Goal: Information Seeking & Learning: Learn about a topic

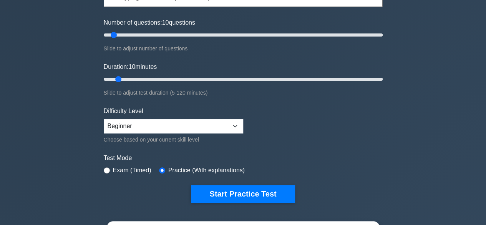
scroll to position [108, 0]
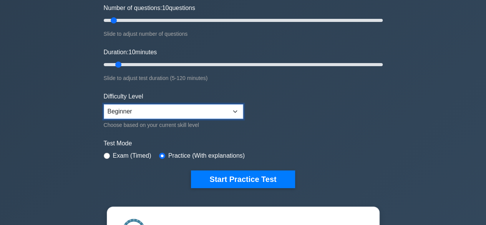
click at [165, 108] on select "Beginner Intermediate Expert" at bounding box center [174, 111] width 140 height 15
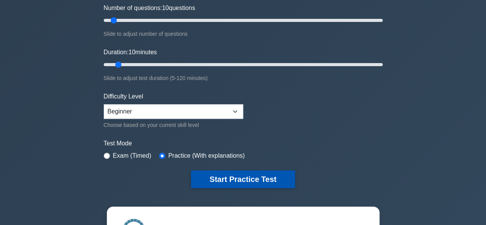
click at [253, 179] on button "Start Practice Test" at bounding box center [243, 179] width 104 height 18
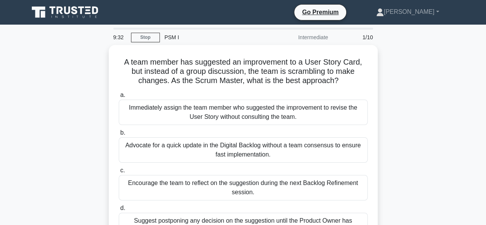
click at [447, 129] on div "A team member has suggested an improvement to a User Story Card, but instead of…" at bounding box center [243, 176] width 438 height 262
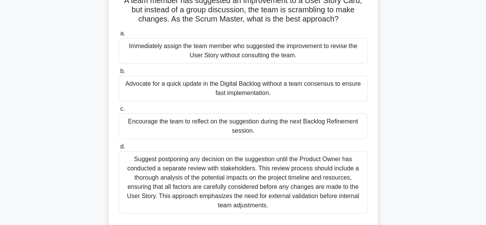
scroll to position [15, 0]
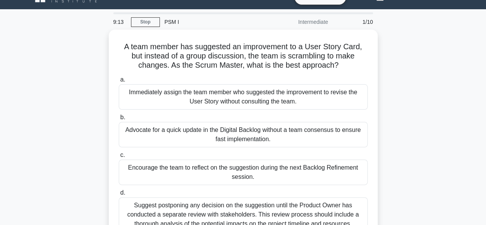
click at [476, 136] on main "9:13 Stop PSM I Intermediate 1/10 A team member has suggested an improvement to…" at bounding box center [243, 204] width 486 height 391
click at [476, 136] on main "9:09 Stop PSM I Intermediate 1/10 A team member has suggested an improvement to…" at bounding box center [243, 204] width 486 height 391
click at [449, 160] on div "A team member has suggested an improvement to a User Story Card, but instead of…" at bounding box center [243, 161] width 438 height 262
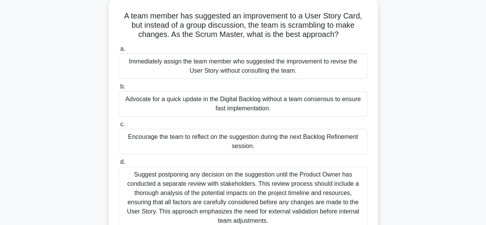
scroll to position [62, 0]
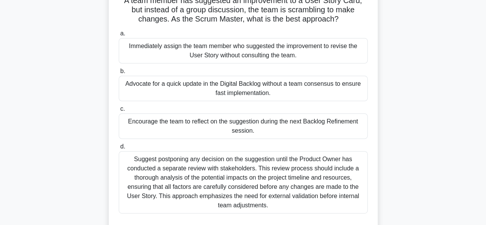
click at [449, 160] on div "A team member has suggested an improvement to a User Story Card, but instead of…" at bounding box center [243, 114] width 438 height 262
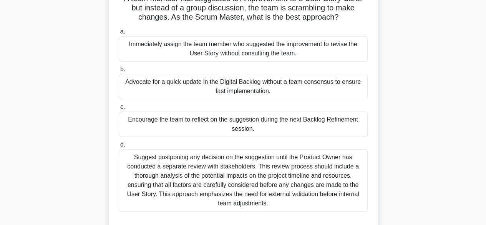
click at [165, 123] on div "Encourage the team to reflect on the suggestion during the next Backlog Refinem…" at bounding box center [243, 123] width 249 height 25
click at [119, 110] on input "c. Encourage the team to reflect on the suggestion during the next Backlog Refi…" at bounding box center [119, 107] width 0 height 5
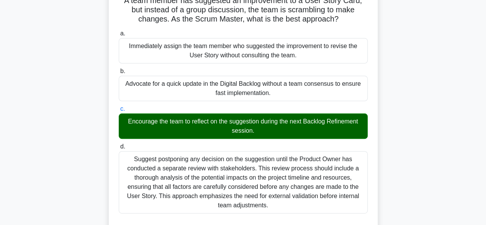
click at [119, 144] on input "d. Suggest postponing any decision on the suggestion until the Product Owner ha…" at bounding box center [119, 146] width 0 height 5
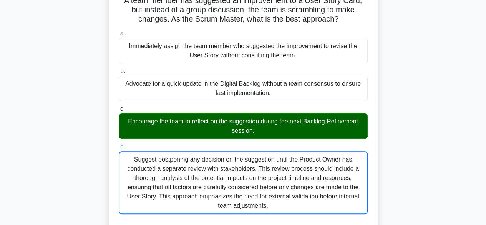
click at [119, 31] on input "a. Immediately assign the team member who suggested the improvement to revise t…" at bounding box center [119, 33] width 0 height 5
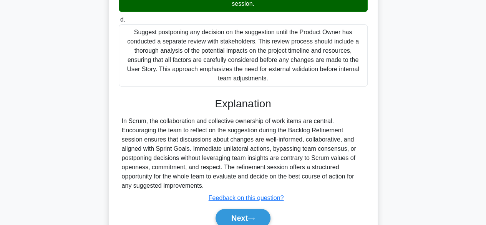
scroll to position [193, 0]
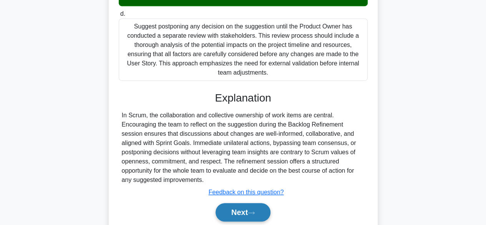
click at [241, 206] on button "Next" at bounding box center [243, 212] width 55 height 18
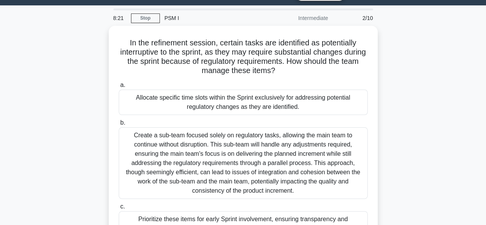
scroll to position [0, 0]
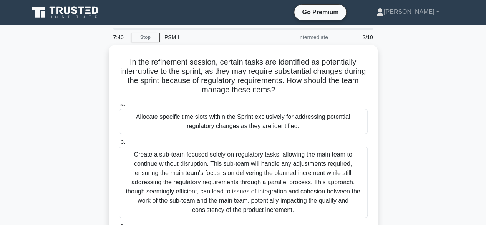
click at [434, 149] on div "In the refinement session, certain tasks are identified as potentially interrup…" at bounding box center [243, 185] width 438 height 281
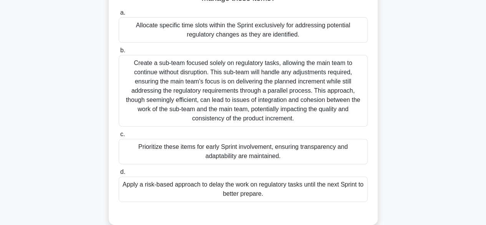
scroll to position [92, 0]
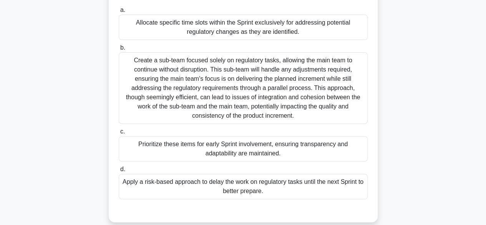
click at [222, 150] on div "Prioritize these items for early Sprint involvement, ensuring transparency and …" at bounding box center [243, 148] width 249 height 25
click at [119, 134] on input "c. Prioritize these items for early Sprint involvement, ensuring transparency a…" at bounding box center [119, 131] width 0 height 5
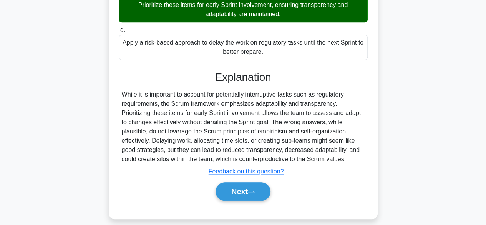
scroll to position [234, 0]
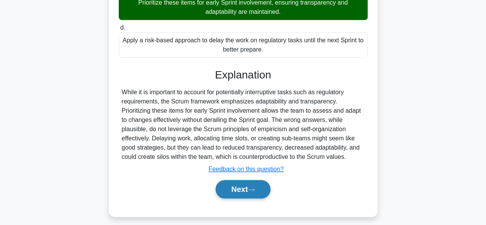
click at [241, 190] on button "Next" at bounding box center [243, 189] width 55 height 18
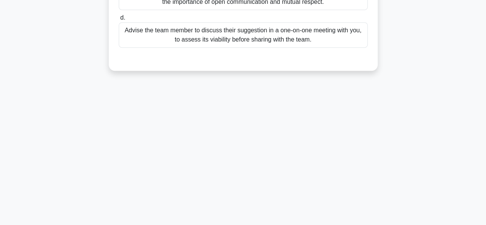
click at [478, 131] on main "6:47 Stop PSM I Intermediate 3/10 As a ScrumMaster, you overhear a team member …" at bounding box center [243, 29] width 486 height 391
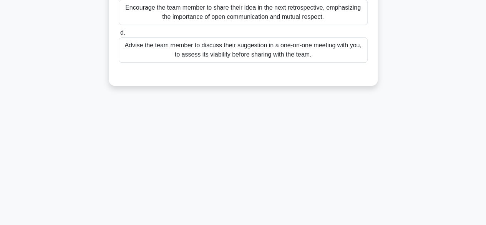
click at [441, 83] on div "6:47 Stop PSM I Intermediate 3/10 As a ScrumMaster, you overhear a team member …" at bounding box center [243, 44] width 438 height 384
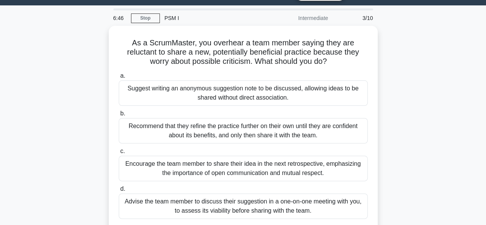
scroll to position [0, 0]
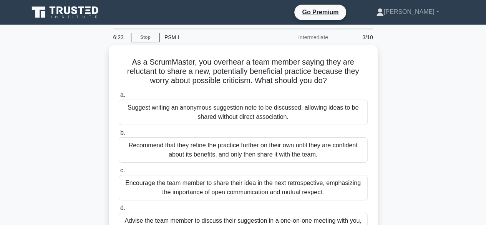
click at [400, 156] on div "As a ScrumMaster, you overhear a team member saying they are reluctant to share…" at bounding box center [243, 157] width 438 height 225
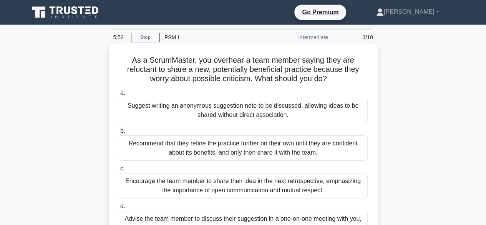
click at [266, 181] on div "Encourage the team member to share their idea in the next retrospective, emphas…" at bounding box center [243, 185] width 249 height 25
click at [119, 171] on input "c. Encourage the team member to share their idea in the next retrospective, emp…" at bounding box center [119, 168] width 0 height 5
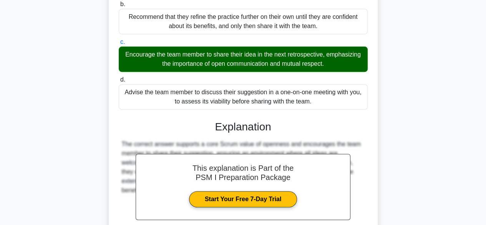
scroll to position [202, 0]
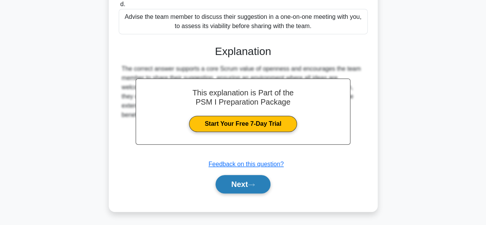
click at [236, 188] on button "Next" at bounding box center [243, 184] width 55 height 18
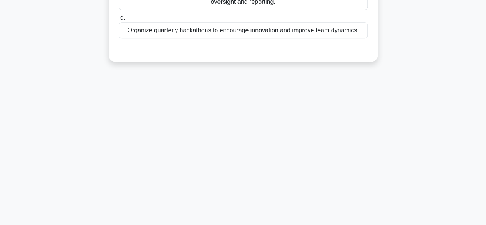
click at [437, 130] on div "5:36 Stop PSM I Intermediate 4/10 For a well-established organization, implemen…" at bounding box center [243, 29] width 438 height 384
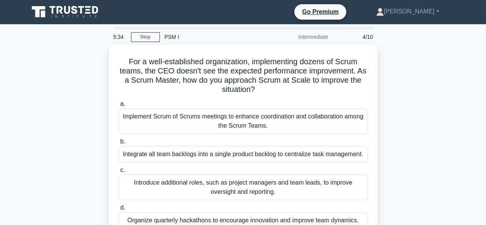
scroll to position [0, 0]
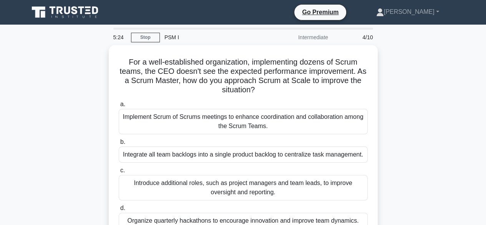
click at [461, 158] on div "For a well-established organization, implementing dozens of Scrum teams, the CE…" at bounding box center [243, 153] width 438 height 216
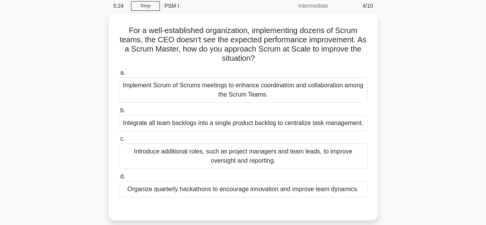
scroll to position [46, 0]
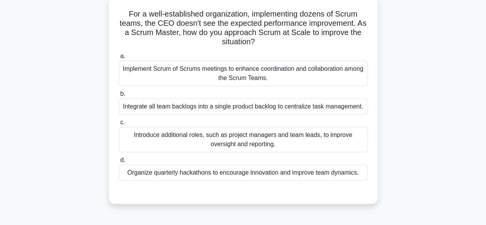
click at [175, 81] on div "Implement Scrum of Scrums meetings to enhance coordination and collaboration am…" at bounding box center [243, 73] width 249 height 25
click at [119, 59] on input "a. Implement Scrum of Scrums meetings to enhance coordination and collaboration…" at bounding box center [119, 56] width 0 height 5
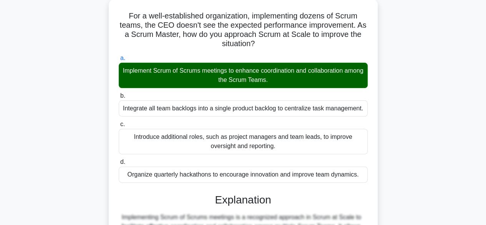
click at [430, 150] on div "For a well-established organization, implementing dozens of Scrum teams, the CE…" at bounding box center [243, 188] width 438 height 379
click at [422, 170] on div "For a well-established organization, implementing dozens of Scrum teams, the CE…" at bounding box center [243, 188] width 438 height 379
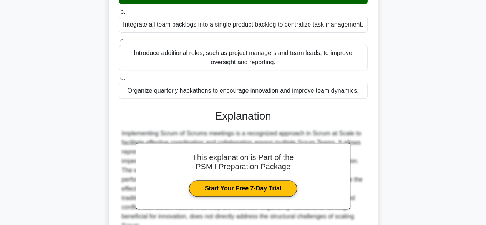
scroll to position [200, 0]
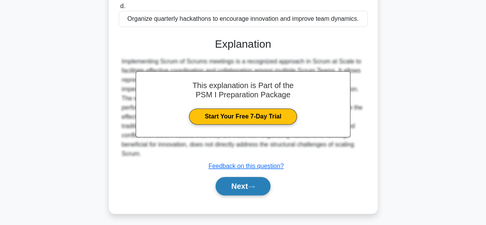
click at [239, 190] on button "Next" at bounding box center [243, 186] width 55 height 18
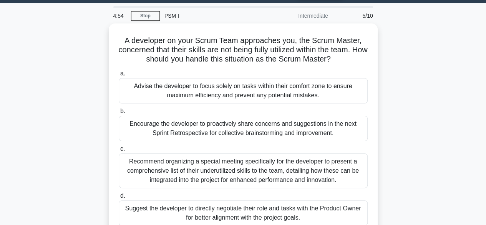
scroll to position [0, 0]
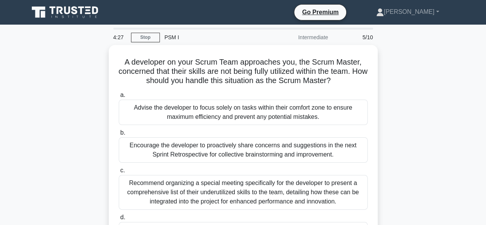
click at [405, 147] on div "A developer on your Scrum Team approaches you, the Scrum Master, concerned that…" at bounding box center [243, 162] width 438 height 234
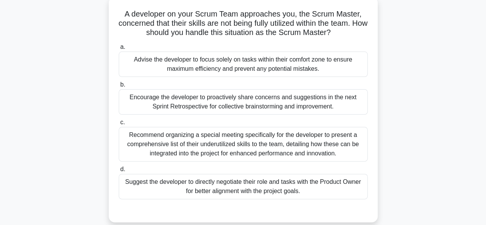
scroll to position [48, 0]
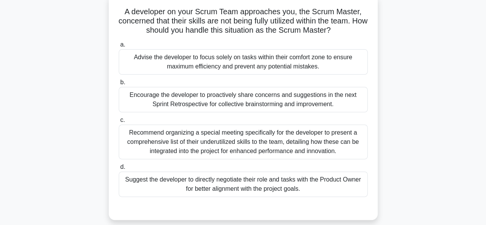
click at [278, 145] on div "Recommend organizing a special meeting specifically for the developer to presen…" at bounding box center [243, 142] width 249 height 35
click at [119, 123] on input "c. Recommend organizing a special meeting specifically for the developer to pre…" at bounding box center [119, 120] width 0 height 5
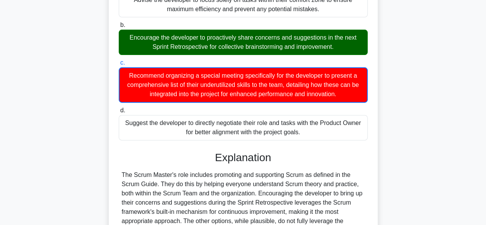
scroll to position [194, 0]
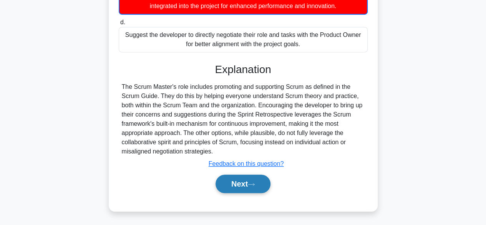
click at [218, 182] on button "Next" at bounding box center [243, 184] width 55 height 18
click at [250, 186] on button "Next" at bounding box center [243, 184] width 55 height 18
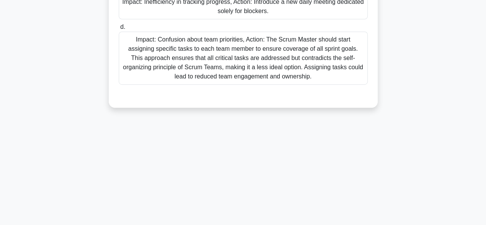
scroll to position [190, 0]
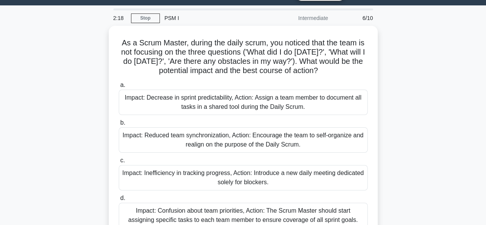
scroll to position [0, 0]
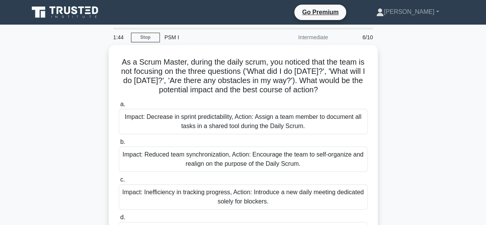
click at [387, 178] on div "As a Scrum Master, during the daily scrum, you noticed that the team is not foc…" at bounding box center [243, 176] width 438 height 262
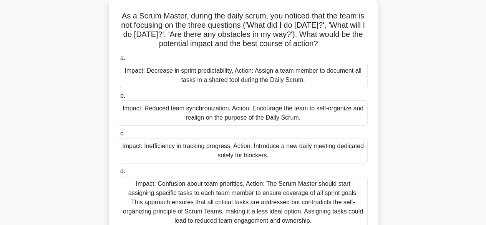
scroll to position [62, 0]
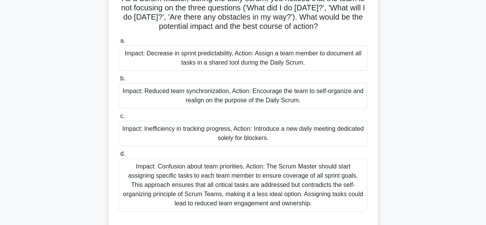
click at [314, 95] on div "Impact: Reduced team synchronization, Action: Encourage the team to self-organi…" at bounding box center [243, 95] width 249 height 25
click at [119, 81] on input "b. Impact: Reduced team synchronization, Action: Encourage the team to self-org…" at bounding box center [119, 78] width 0 height 5
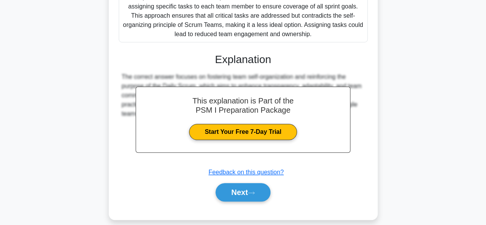
scroll to position [239, 0]
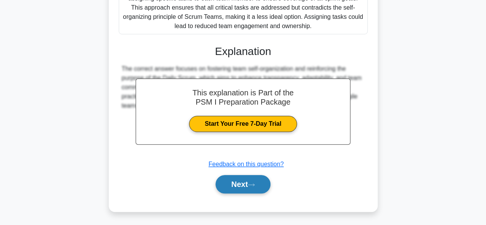
click at [243, 183] on button "Next" at bounding box center [243, 184] width 55 height 18
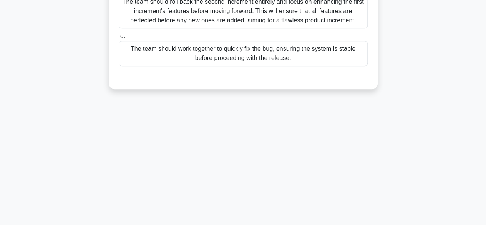
click at [347, 141] on div "0:33 Stop PSM I Intermediate 7/10 Your team is using incremental delivery in cr…" at bounding box center [243, 29] width 438 height 384
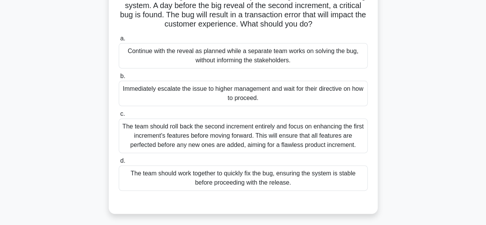
scroll to position [68, 0]
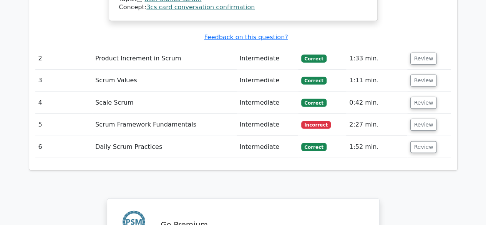
scroll to position [1009, 0]
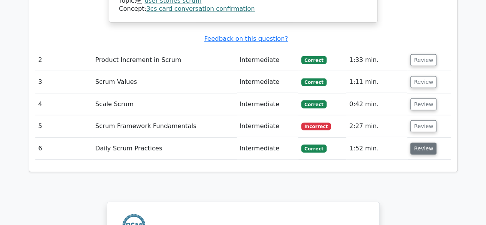
click at [418, 143] on button "Review" at bounding box center [424, 149] width 26 height 12
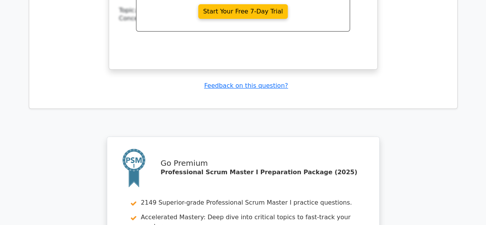
scroll to position [1666, 0]
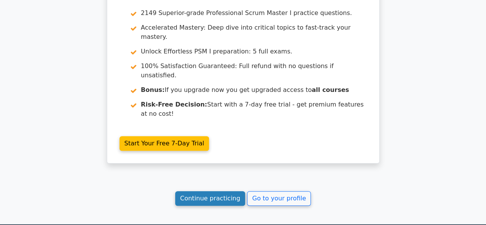
click at [200, 191] on link "Continue practicing" at bounding box center [210, 198] width 70 height 15
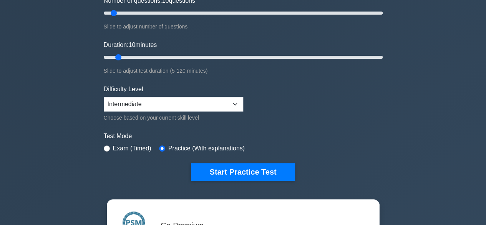
scroll to position [118, 0]
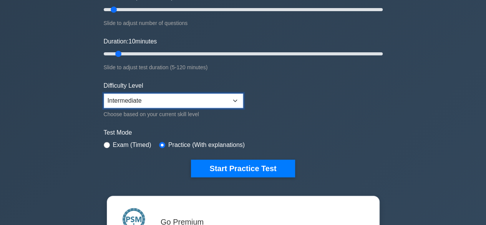
click at [154, 98] on select "Beginner Intermediate Expert" at bounding box center [174, 100] width 140 height 15
select select "beginner"
click at [104, 93] on select "Beginner Intermediate Expert" at bounding box center [174, 100] width 140 height 15
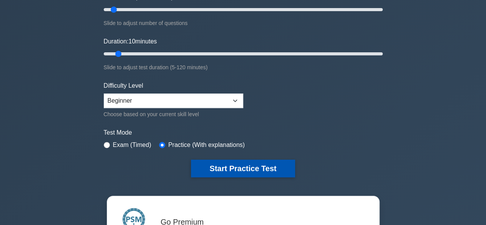
click at [246, 168] on button "Start Practice Test" at bounding box center [243, 169] width 104 height 18
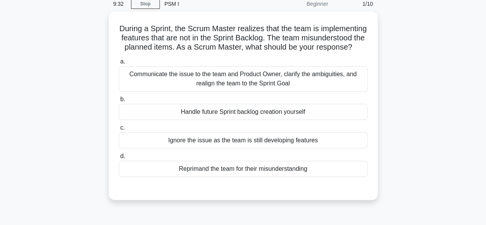
scroll to position [35, 0]
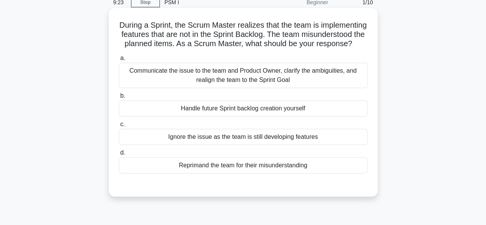
click at [206, 80] on div "Communicate the issue to the team and Product Owner, clarify the ambiguities, a…" at bounding box center [243, 75] width 249 height 25
click at [119, 61] on input "a. Communicate the issue to the team and Product Owner, clarify the ambiguities…" at bounding box center [119, 58] width 0 height 5
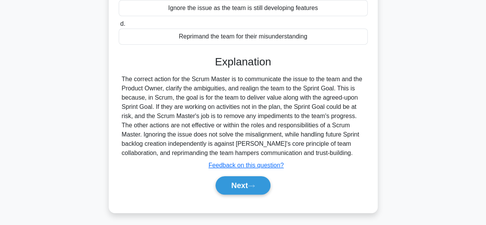
scroll to position [169, 0]
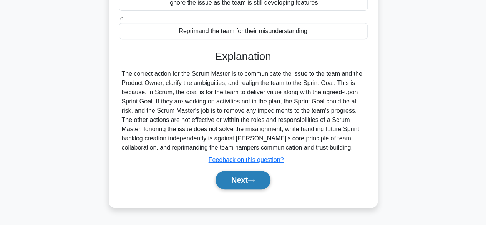
click at [229, 189] on button "Next" at bounding box center [243, 180] width 55 height 18
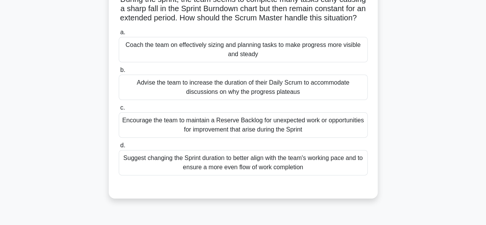
scroll to position [0, 0]
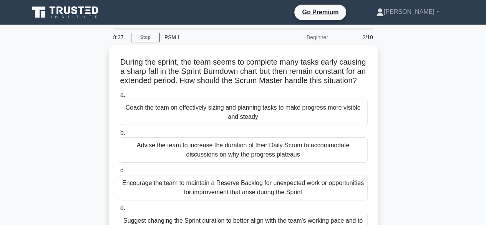
click at [422, 157] on div "During the sprint, the team seems to complete many tasks early causing a sharp …" at bounding box center [243, 157] width 438 height 225
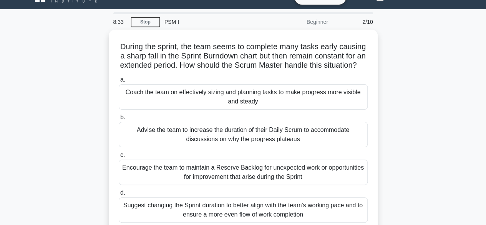
click at [404, 158] on div "During the sprint, the team seems to complete many tasks early causing a sharp …" at bounding box center [243, 142] width 438 height 225
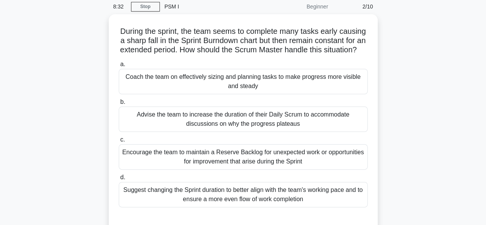
scroll to position [46, 0]
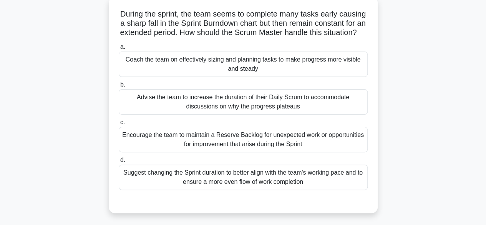
click at [171, 75] on div "Coach the team on effectively sizing and planning tasks to make progress more v…" at bounding box center [243, 64] width 249 height 25
click at [119, 50] on input "a. Coach the team on effectively sizing and planning tasks to make progress mor…" at bounding box center [119, 47] width 0 height 5
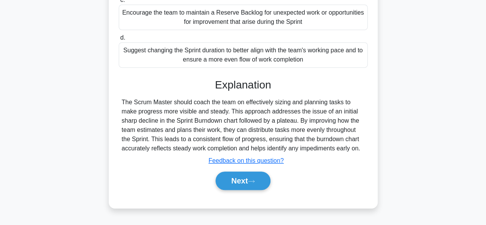
scroll to position [175, 0]
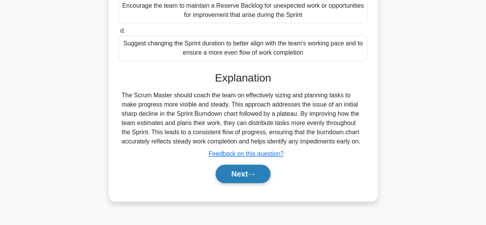
click at [241, 183] on button "Next" at bounding box center [243, 174] width 55 height 18
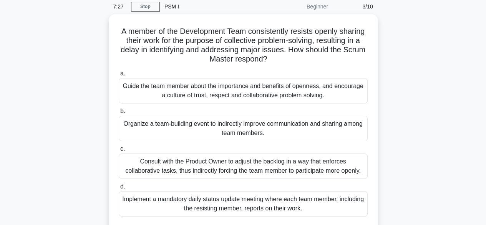
scroll to position [46, 0]
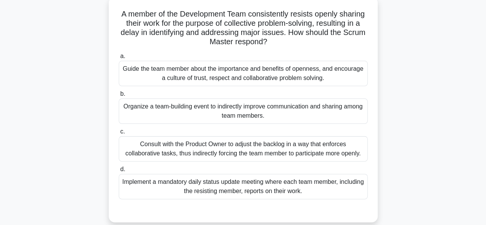
click at [200, 76] on div "Guide the team member about the importance and benefits of openness, and encour…" at bounding box center [243, 73] width 249 height 25
click at [119, 59] on input "a. Guide the team member about the importance and benefits of openness, and enc…" at bounding box center [119, 56] width 0 height 5
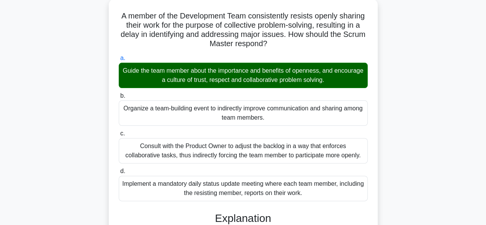
click at [119, 93] on input "b. Organize a team-building event to indirectly improve communication and shari…" at bounding box center [119, 95] width 0 height 5
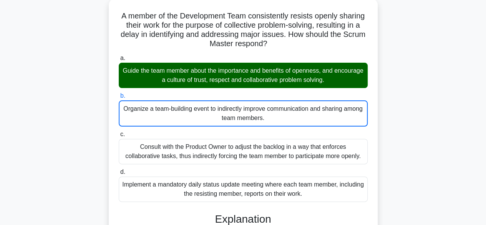
click at [412, 88] on div "A member of the Development Team consistently resists openly sharing their work…" at bounding box center [243, 193] width 438 height 389
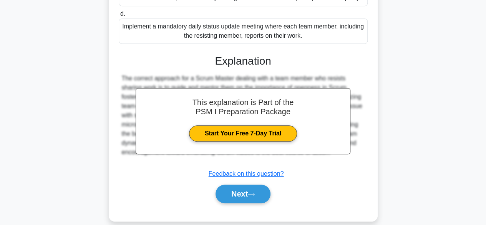
scroll to position [212, 0]
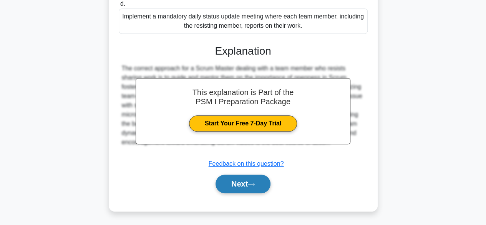
click at [240, 183] on button "Next" at bounding box center [243, 184] width 55 height 18
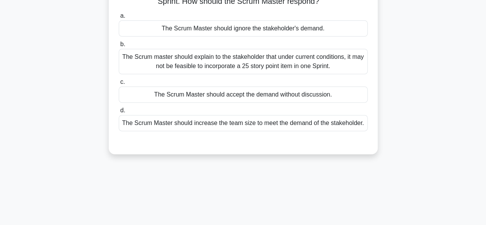
scroll to position [0, 0]
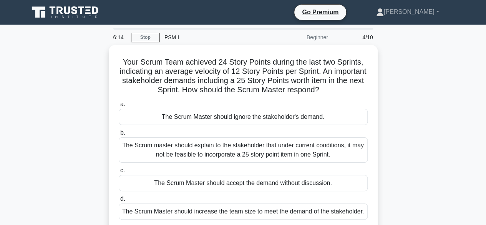
click at [392, 146] on div "Your Scrum Team achieved 24 Story Points during the last two Sprints, indicatin…" at bounding box center [243, 148] width 438 height 207
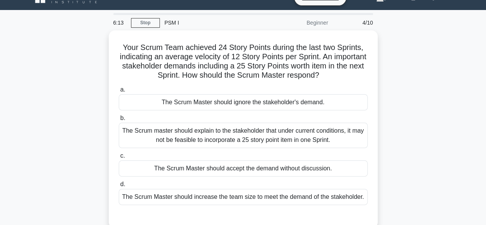
scroll to position [15, 0]
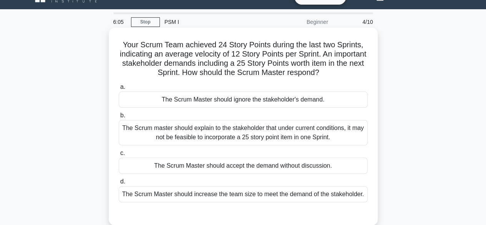
click at [201, 134] on div "The Scrum master should explain to the stakeholder that under current condition…" at bounding box center [243, 132] width 249 height 25
click at [119, 118] on input "b. The Scrum master should explain to the stakeholder that under current condit…" at bounding box center [119, 115] width 0 height 5
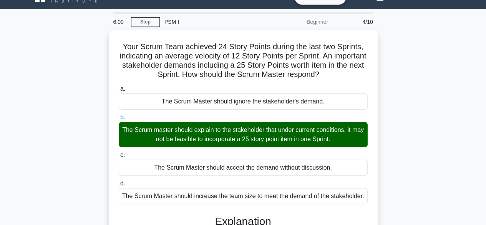
click at [119, 153] on input "c. The Scrum Master should accept the demand without discussion." at bounding box center [119, 155] width 0 height 5
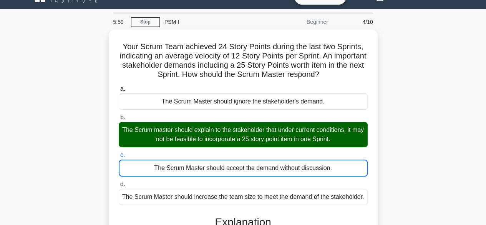
click at [119, 182] on input "d. The Scrum Master should increase the team size to meet the demand of the sta…" at bounding box center [119, 184] width 0 height 5
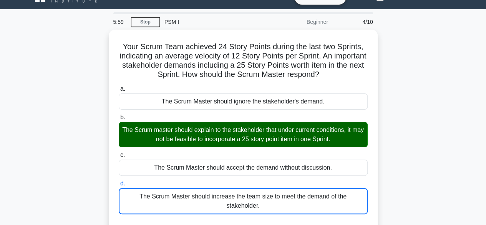
click at [119, 86] on input "a. The Scrum Master should ignore the stakeholder's demand." at bounding box center [119, 88] width 0 height 5
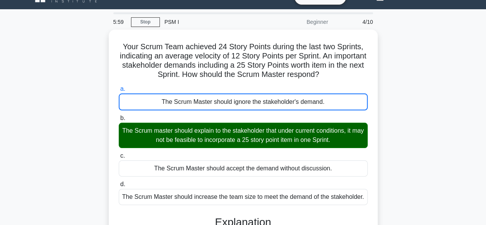
click at [119, 116] on input "b. The Scrum master should explain to the stakeholder that under current condit…" at bounding box center [119, 118] width 0 height 5
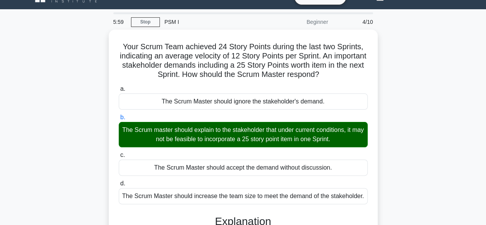
click at [119, 153] on input "c. The Scrum Master should accept the demand without discussion." at bounding box center [119, 155] width 0 height 5
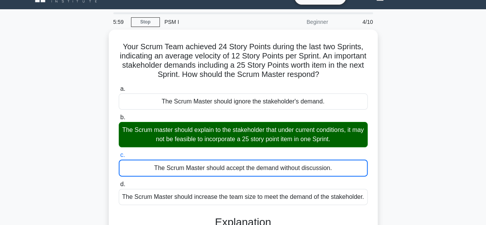
click at [119, 182] on input "d. The Scrum Master should increase the team size to meet the demand of the sta…" at bounding box center [119, 184] width 0 height 5
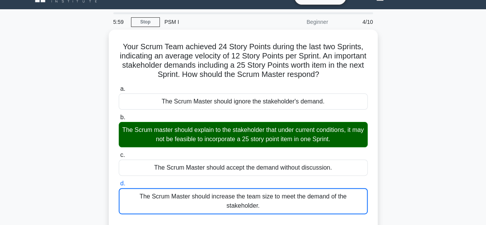
click at [119, 86] on input "a. The Scrum Master should ignore the stakeholder's demand." at bounding box center [119, 88] width 0 height 5
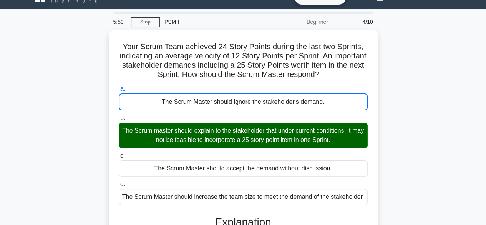
click at [119, 116] on input "b. The Scrum master should explain to the stakeholder that under current condit…" at bounding box center [119, 118] width 0 height 5
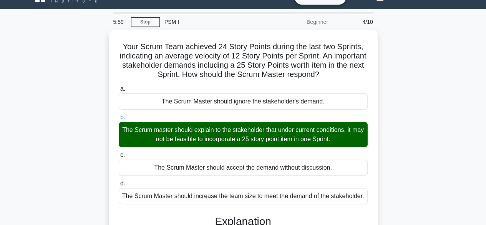
click at [119, 153] on input "c. The Scrum Master should accept the demand without discussion." at bounding box center [119, 155] width 0 height 5
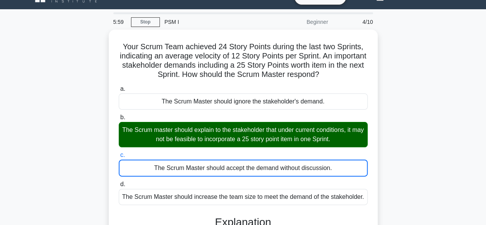
click at [119, 182] on input "d. The Scrum Master should increase the team size to meet the demand of the sta…" at bounding box center [119, 184] width 0 height 5
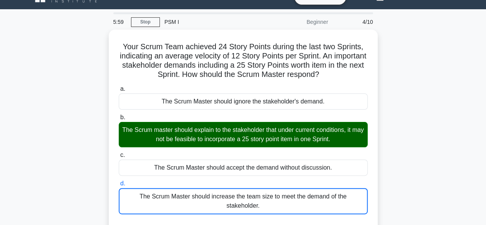
click at [119, 86] on input "a. The Scrum Master should ignore the stakeholder's demand." at bounding box center [119, 88] width 0 height 5
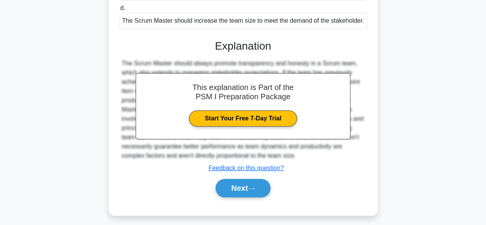
scroll to position [194, 0]
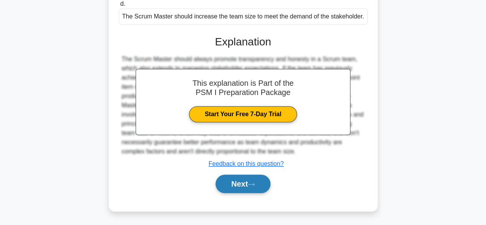
click at [234, 186] on button "Next" at bounding box center [243, 184] width 55 height 18
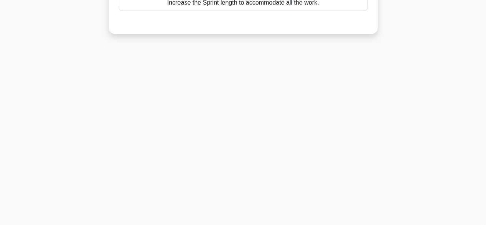
click at [390, 113] on div "5:50 Stop PSM I Beginner 5/10 You’ve observed that the Development Team is cons…" at bounding box center [243, 29] width 438 height 384
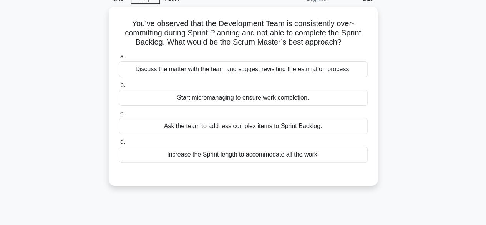
scroll to position [37, 0]
click at [337, 73] on div "Discuss the matter with the team and suggest revisiting the estimation process." at bounding box center [243, 69] width 249 height 16
click at [119, 59] on input "a. Discuss the matter with the team and suggest revisiting the estimation proce…" at bounding box center [119, 56] width 0 height 5
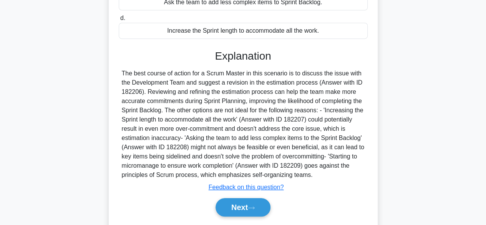
scroll to position [190, 0]
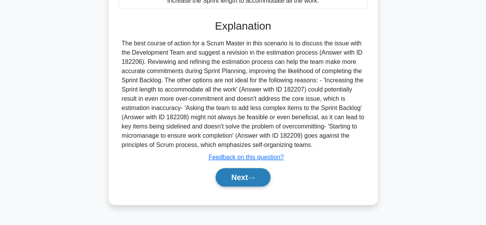
click at [238, 177] on button "Next" at bounding box center [243, 177] width 55 height 18
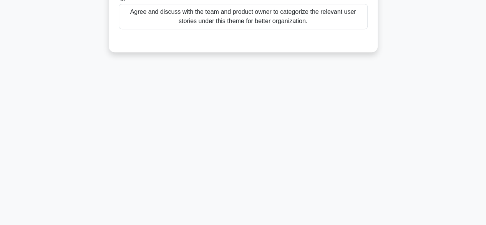
click at [443, 119] on div "5:19 Stop PSM I Beginner 6/10 You are a Scrum Master and a team member suggeste…" at bounding box center [243, 29] width 438 height 384
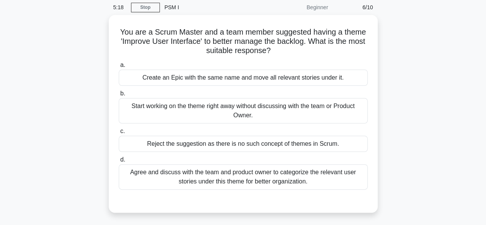
scroll to position [21, 0]
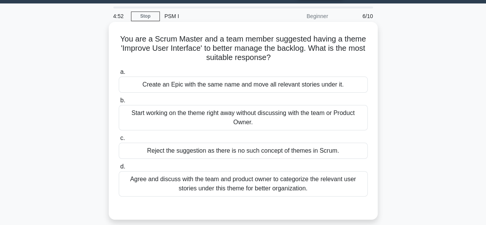
click at [191, 185] on div "Agree and discuss with the team and product owner to categorize the relevant us…" at bounding box center [243, 183] width 249 height 25
click at [119, 169] on input "d. Agree and discuss with the team and product owner to categorize the relevant…" at bounding box center [119, 166] width 0 height 5
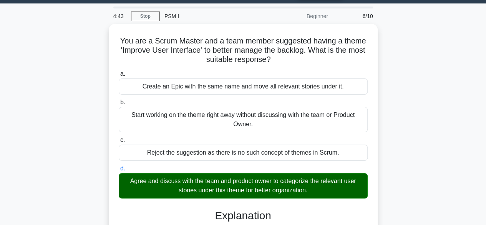
click at [119, 71] on input "a. Create an Epic with the same name and move all relevant stories under it." at bounding box center [119, 73] width 0 height 5
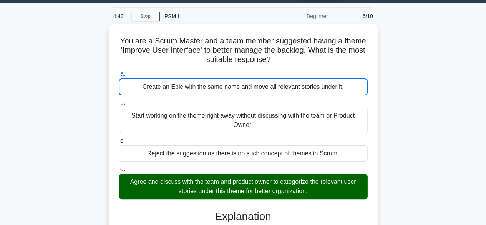
click at [119, 101] on input "b. Start working on the theme right away without discussing with the team or Pr…" at bounding box center [119, 103] width 0 height 5
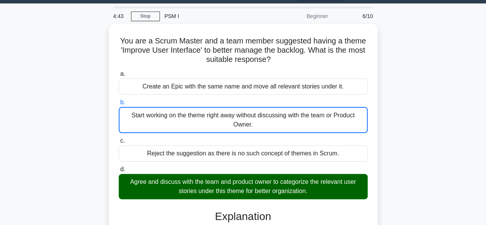
click at [119, 138] on input "c. Reject the suggestion as there is no such concept of themes in Scrum." at bounding box center [119, 140] width 0 height 5
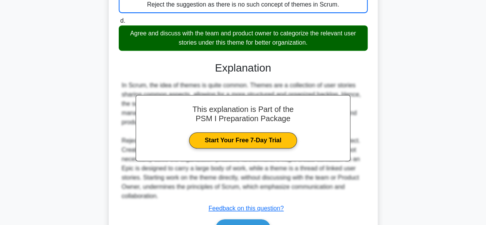
scroll to position [212, 0]
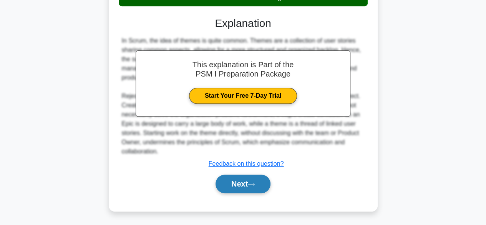
click at [229, 183] on button "Next" at bounding box center [243, 184] width 55 height 18
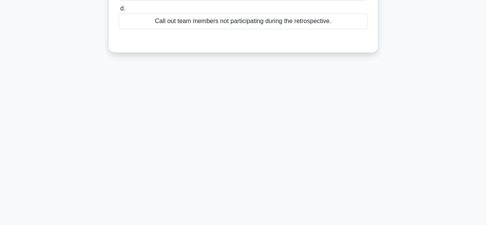
click at [449, 110] on div "4:36 Stop PSM I Beginner 7/10 You are a Scrum Master and noticed that during th…" at bounding box center [243, 29] width 438 height 384
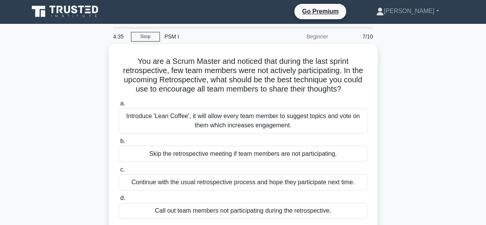
scroll to position [0, 0]
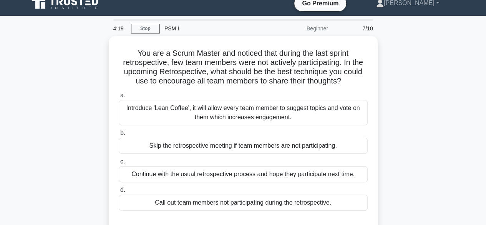
click at [427, 142] on div "You are a Scrum Master and noticed that during the last sprint retrospective, f…" at bounding box center [243, 139] width 438 height 207
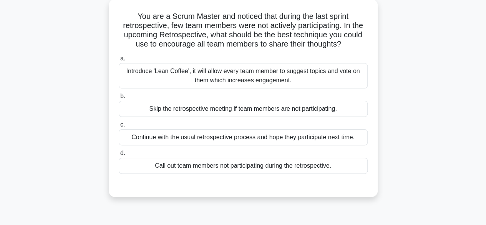
scroll to position [46, 0]
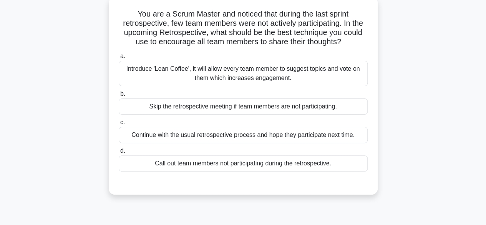
click at [241, 163] on div "Call out team members not participating during the retrospective." at bounding box center [243, 163] width 249 height 16
click at [119, 153] on input "d. Call out team members not participating during the retrospective." at bounding box center [119, 150] width 0 height 5
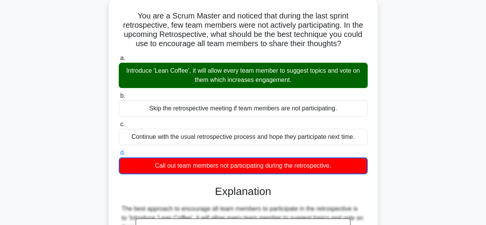
click at [401, 147] on div "You are a Scrum Master and noticed that during the last sprint retrospective, f…" at bounding box center [243, 189] width 438 height 380
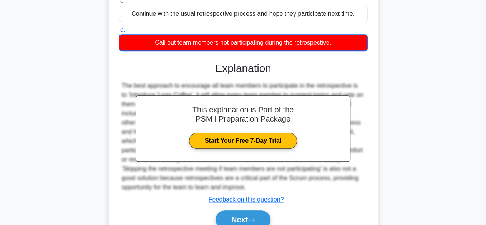
scroll to position [203, 0]
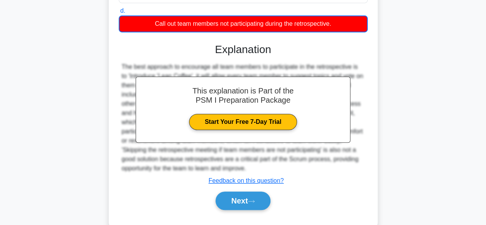
click at [412, 125] on div "You are a Scrum Master and noticed that during the last sprint retrospective, f…" at bounding box center [243, 47] width 438 height 380
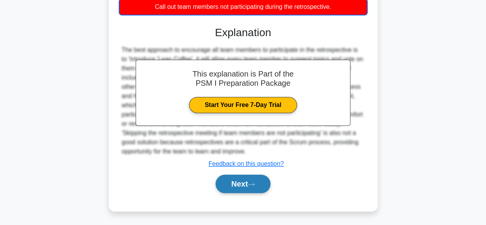
click at [239, 184] on button "Next" at bounding box center [243, 184] width 55 height 18
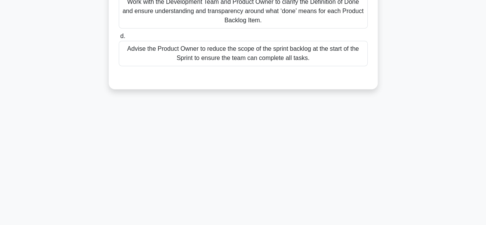
scroll to position [190, 0]
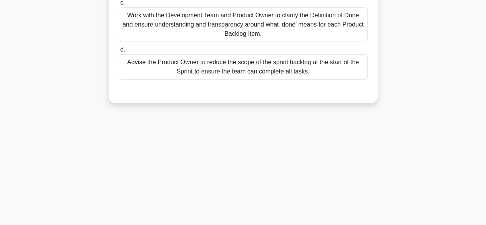
click at [439, 100] on div "3:24 Stop PSM I Beginner 8/10 You correct the team's Burndown Chart winding dow…" at bounding box center [243, 43] width 438 height 384
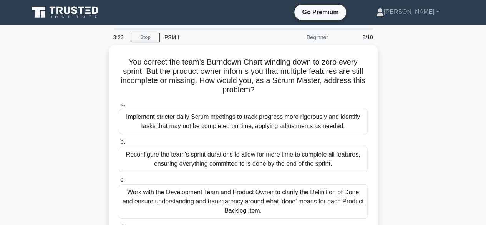
scroll to position [0, 0]
click at [446, 146] on div "You correct the team's Burndown Chart winding down to zero every sprint. But th…" at bounding box center [243, 167] width 438 height 244
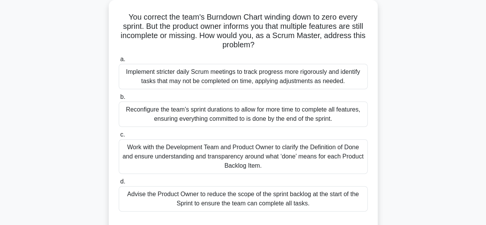
scroll to position [46, 0]
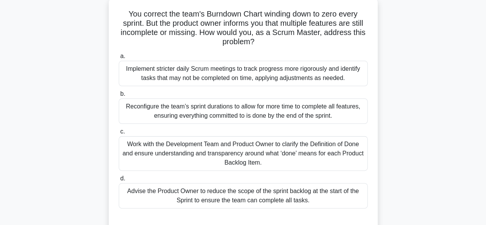
click at [283, 149] on div "Work with the Development Team and Product Owner to clarify the Definition of D…" at bounding box center [243, 153] width 249 height 35
click at [119, 134] on input "c. Work with the Development Team and Product Owner to clarify the Definition o…" at bounding box center [119, 131] width 0 height 5
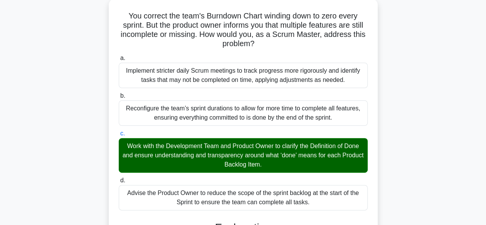
click at [119, 178] on input "d. Advise the Product Owner to reduce the scope of the sprint backlog at the st…" at bounding box center [119, 180] width 0 height 5
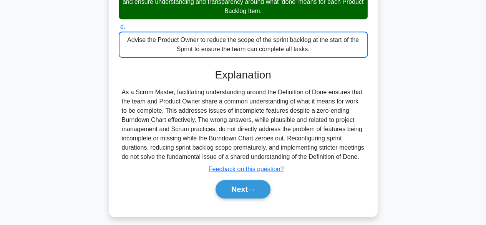
scroll to position [207, 0]
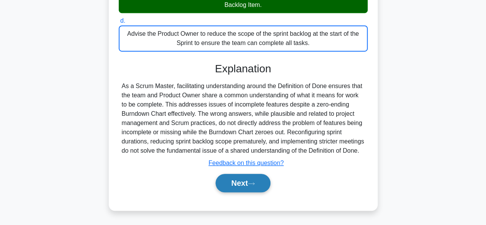
click at [238, 187] on button "Next" at bounding box center [243, 183] width 55 height 18
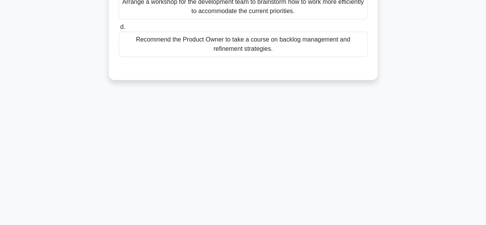
click at [404, 98] on div "2:22 Stop PSM I Beginner 9/10 As a Scrum Master, you encounter a situation wher…" at bounding box center [243, 29] width 438 height 384
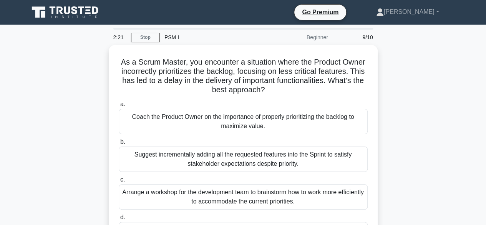
scroll to position [0, 0]
click at [424, 134] on div "As a Scrum Master, you encounter a situation where the Product Owner incorrectl…" at bounding box center [243, 162] width 438 height 234
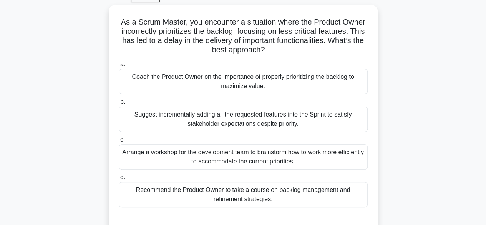
scroll to position [46, 0]
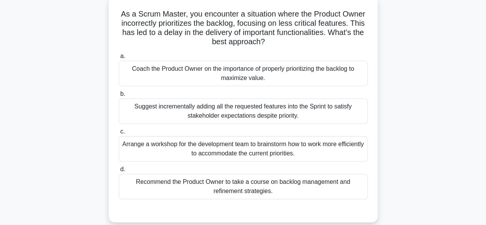
click at [271, 77] on div "Coach the Product Owner on the importance of properly prioritizing the backlog …" at bounding box center [243, 73] width 249 height 25
click at [119, 59] on input "a. Coach the Product Owner on the importance of properly prioritizing the backl…" at bounding box center [119, 56] width 0 height 5
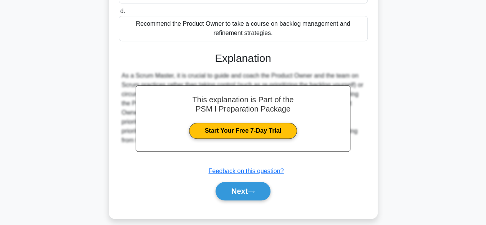
scroll to position [211, 0]
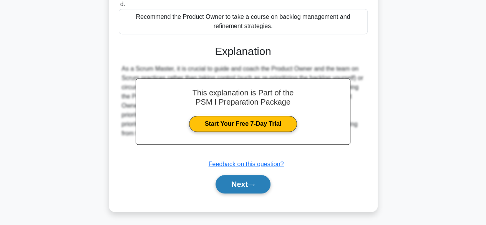
click at [238, 184] on button "Next" at bounding box center [243, 184] width 55 height 18
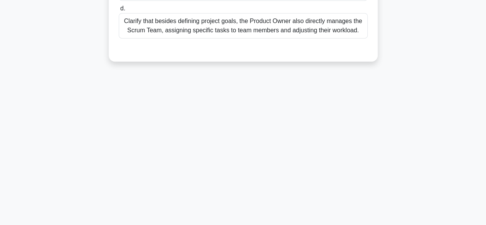
click at [462, 113] on main "0:20 Stop PSM I Beginner 10/10 The HR department is struggling to understand th…" at bounding box center [243, 29] width 486 height 391
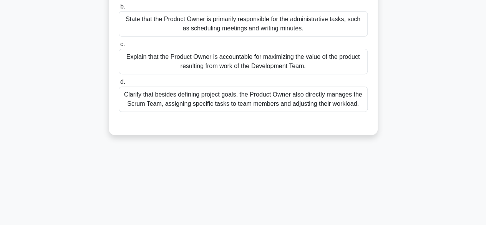
scroll to position [121, 0]
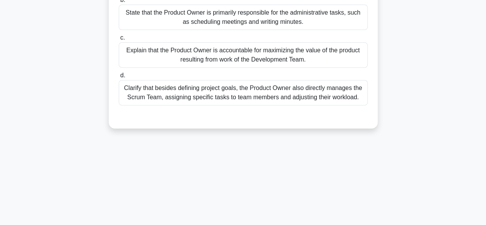
click at [242, 62] on div "Explain that the Product Owner is accountable for maximizing the value of the p…" at bounding box center [243, 54] width 249 height 25
click at [119, 40] on input "c. Explain that the Product Owner is accountable for maximizing the value of th…" at bounding box center [119, 37] width 0 height 5
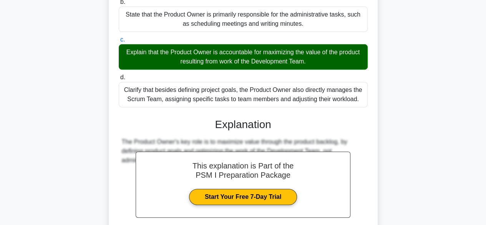
scroll to position [193, 0]
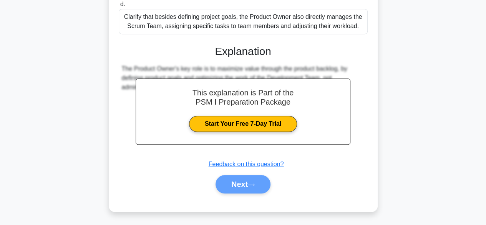
click at [243, 182] on div "Next" at bounding box center [243, 184] width 252 height 18
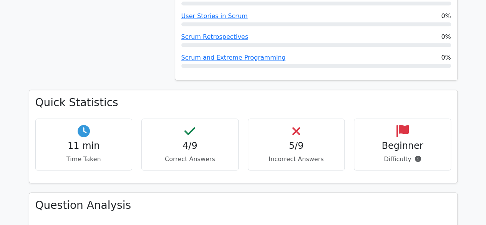
scroll to position [484, 0]
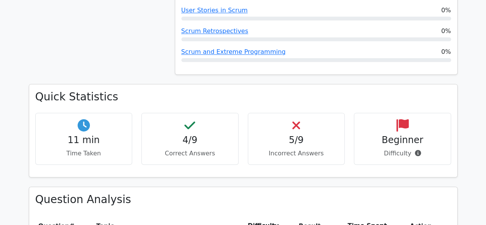
drag, startPoint x: 468, startPoint y: 97, endPoint x: 469, endPoint y: 82, distance: 15.4
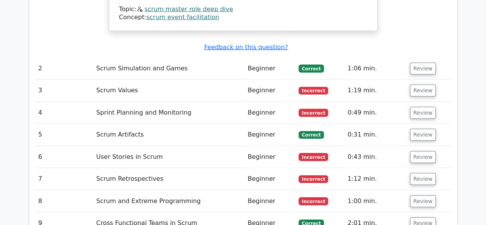
scroll to position [1034, 0]
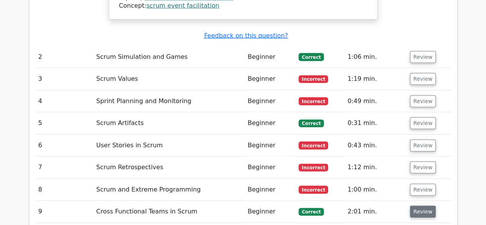
click at [416, 206] on button "Review" at bounding box center [423, 212] width 26 height 12
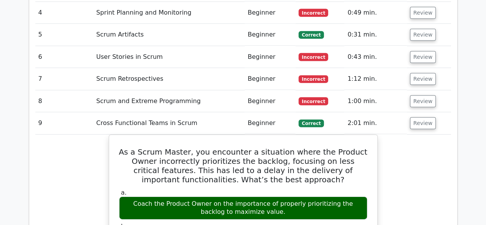
scroll to position [1122, 0]
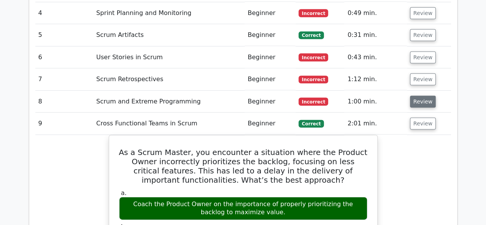
click at [424, 96] on button "Review" at bounding box center [423, 102] width 26 height 12
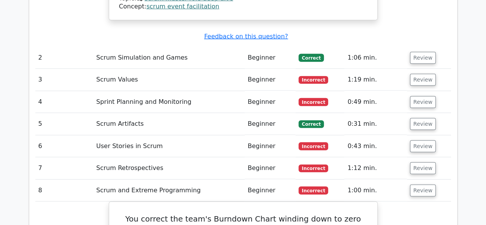
scroll to position [1033, 0]
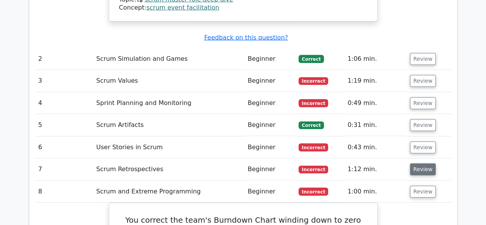
click at [422, 163] on button "Review" at bounding box center [423, 169] width 26 height 12
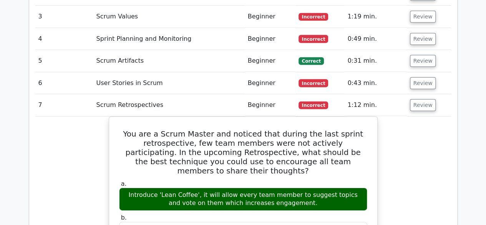
scroll to position [1102, 0]
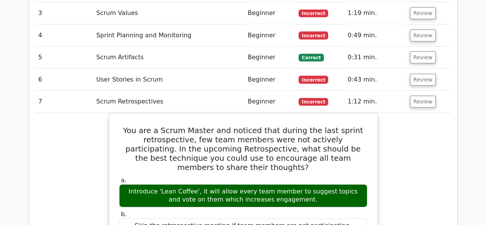
drag, startPoint x: 484, startPoint y: 106, endPoint x: 486, endPoint y: 112, distance: 5.6
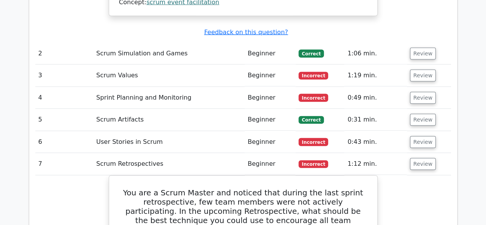
scroll to position [1043, 0]
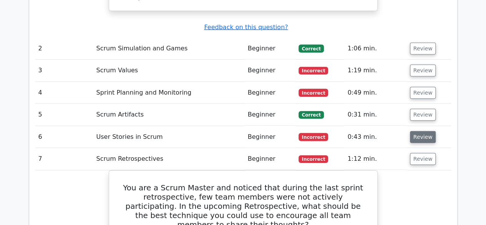
click at [420, 131] on button "Review" at bounding box center [423, 137] width 26 height 12
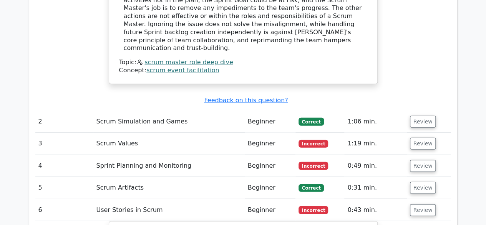
scroll to position [964, 0]
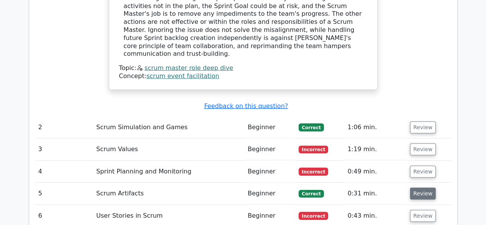
click at [416, 188] on button "Review" at bounding box center [423, 194] width 26 height 12
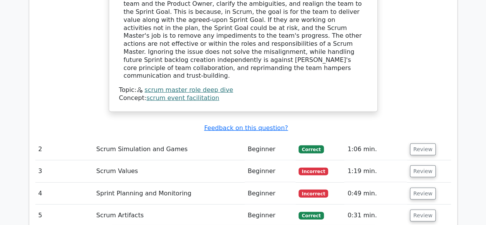
scroll to position [932, 0]
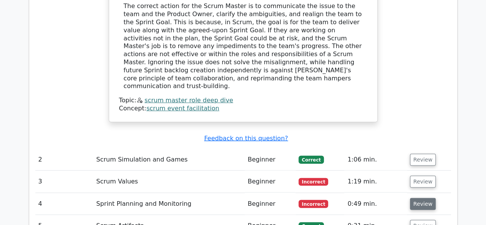
click at [420, 198] on button "Review" at bounding box center [423, 204] width 26 height 12
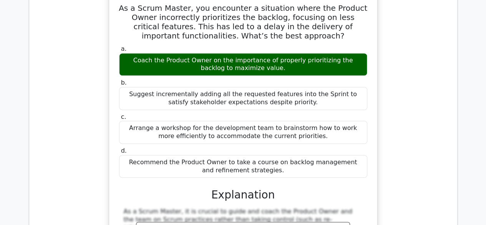
scroll to position [3457, 0]
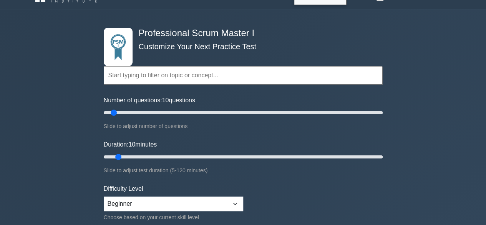
scroll to position [62, 0]
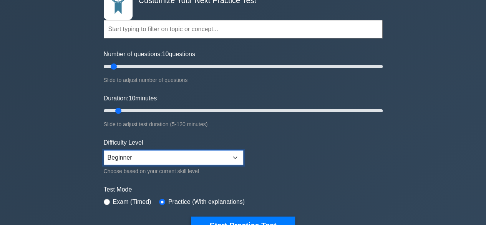
click at [139, 156] on select "Beginner Intermediate Expert" at bounding box center [174, 157] width 140 height 15
select select "expert"
click at [104, 150] on select "Beginner Intermediate Expert" at bounding box center [174, 157] width 140 height 15
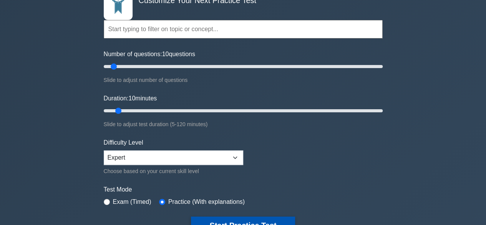
click at [198, 219] on button "Start Practice Test" at bounding box center [243, 225] width 104 height 18
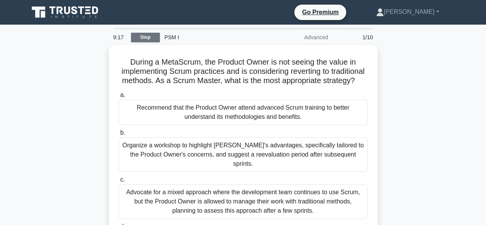
click at [141, 37] on link "Stop" at bounding box center [145, 38] width 29 height 10
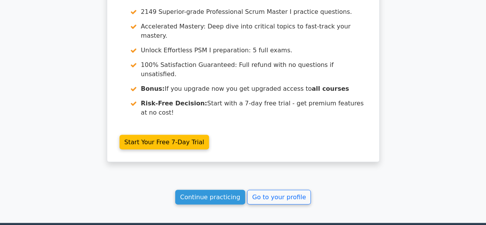
scroll to position [717, 0]
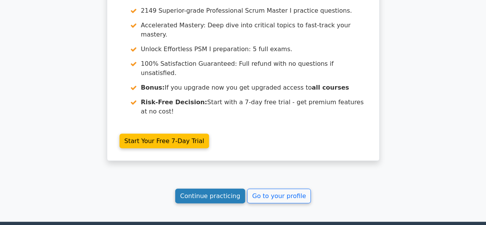
click at [213, 188] on link "Continue practicing" at bounding box center [210, 195] width 70 height 15
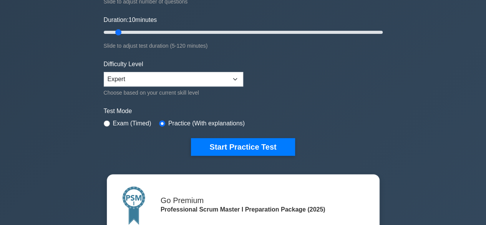
scroll to position [147, 0]
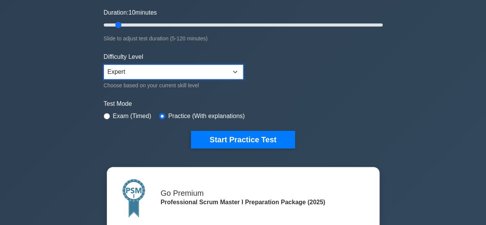
click at [130, 73] on select "Beginner Intermediate Expert" at bounding box center [174, 72] width 140 height 15
select select "beginner"
click at [104, 65] on select "Beginner Intermediate Expert" at bounding box center [174, 72] width 140 height 15
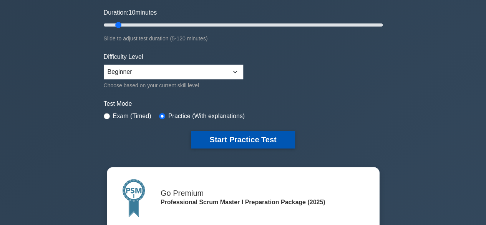
click at [231, 137] on button "Start Practice Test" at bounding box center [243, 140] width 104 height 18
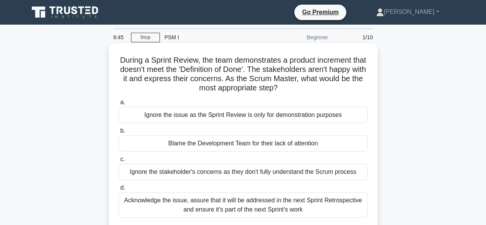
click at [274, 208] on div "Acknowledge the issue, assure that it will be addressed in the next Sprint Retr…" at bounding box center [243, 204] width 249 height 25
click at [119, 190] on input "d. Acknowledge the issue, assure that it will be addressed in the next Sprint R…" at bounding box center [119, 187] width 0 height 5
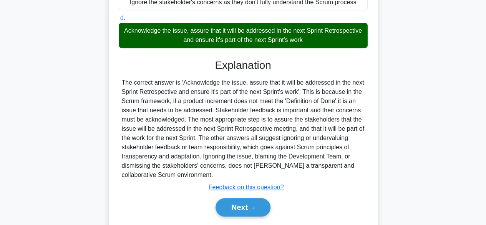
scroll to position [193, 0]
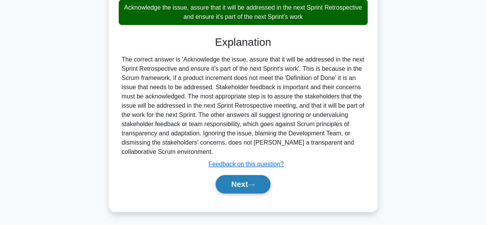
click at [238, 180] on button "Next" at bounding box center [243, 184] width 55 height 18
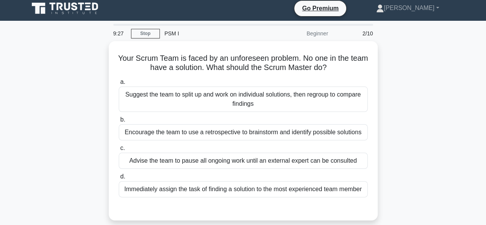
scroll to position [3, 0]
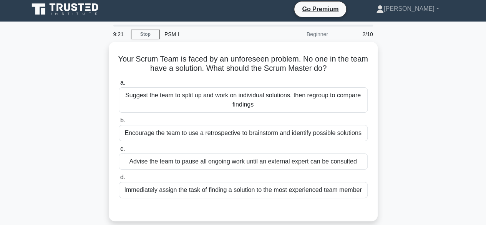
drag, startPoint x: 484, startPoint y: 32, endPoint x: 475, endPoint y: 33, distance: 8.9
click at [475, 33] on main "9:21 Stop PSM I Beginner 2/10 Your Scrum Team is faced by an unforeseen problem…" at bounding box center [243, 217] width 486 height 391
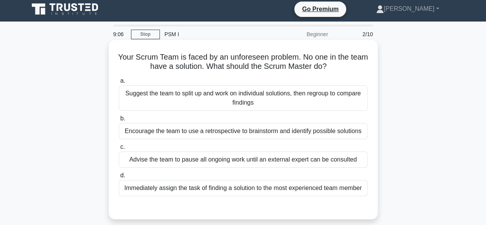
click at [328, 133] on div "Encourage the team to use a retrospective to brainstorm and identify possible s…" at bounding box center [243, 131] width 249 height 16
click at [119, 121] on input "b. Encourage the team to use a retrospective to brainstorm and identify possibl…" at bounding box center [119, 118] width 0 height 5
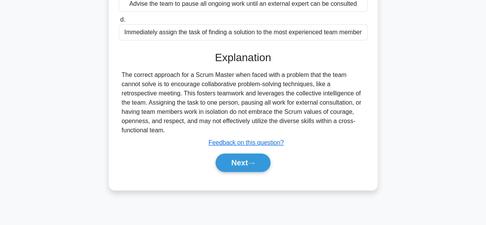
scroll to position [161, 0]
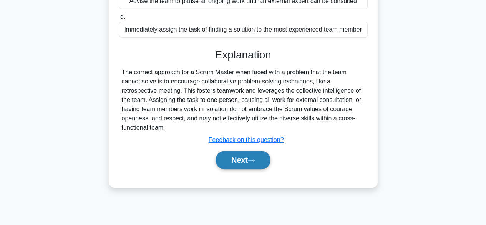
click at [242, 169] on button "Next" at bounding box center [243, 160] width 55 height 18
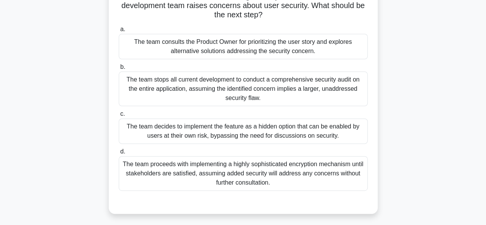
scroll to position [76, 0]
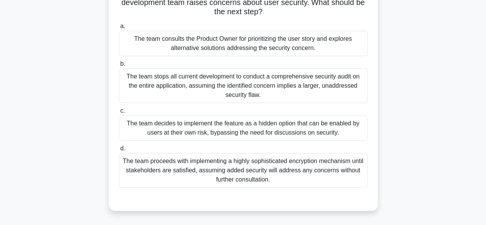
click at [282, 40] on div "The team consults the Product Owner for prioritizing the user story and explore…" at bounding box center [243, 43] width 249 height 25
click at [119, 29] on input "a. The team consults the Product Owner for prioritizing the user story and expl…" at bounding box center [119, 26] width 0 height 5
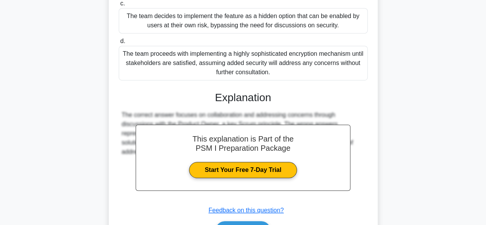
scroll to position [208, 0]
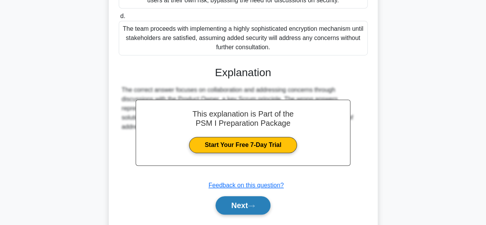
click at [251, 205] on button "Next" at bounding box center [243, 205] width 55 height 18
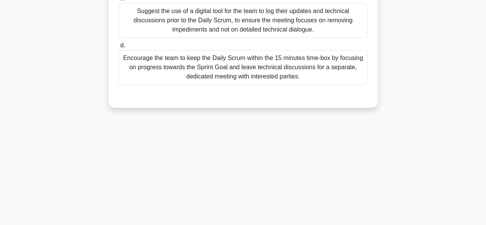
scroll to position [190, 0]
click at [426, 157] on div "8:06 Stop PSM I Beginner 4/10 During the Daily Scrum, the team is frequently un…" at bounding box center [243, 29] width 438 height 384
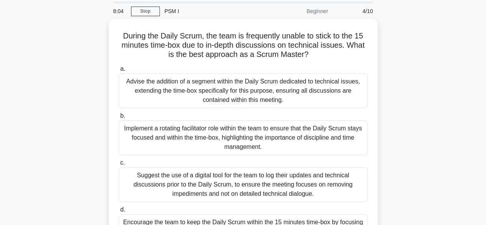
scroll to position [21, 0]
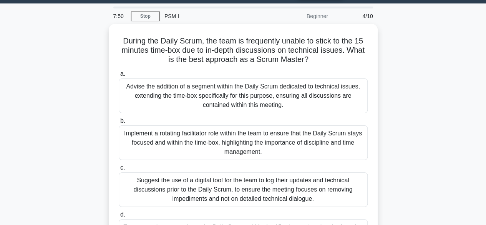
click at [401, 156] on div "During the Daily Scrum, the team is frequently unable to stick to the 15 minute…" at bounding box center [243, 155] width 438 height 262
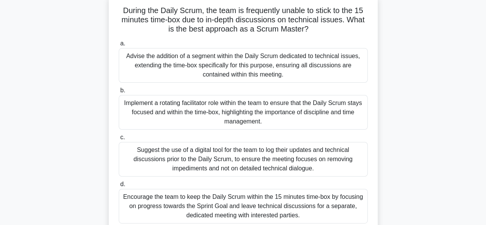
scroll to position [52, 0]
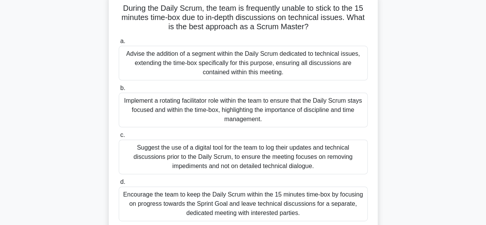
click at [268, 195] on div "Encourage the team to keep the Daily Scrum within the 15 minutes time-box by fo…" at bounding box center [243, 203] width 249 height 35
click at [119, 185] on input "d. Encourage the team to keep the Daily Scrum within the 15 minutes time-box by…" at bounding box center [119, 182] width 0 height 5
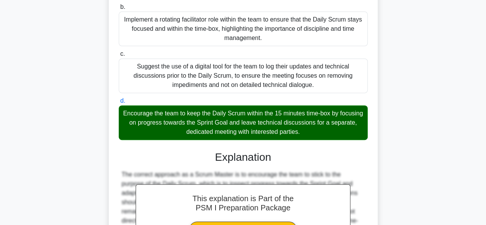
scroll to position [138, 0]
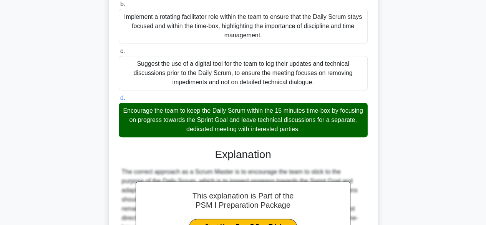
click at [456, 121] on div "During the Daily Scrum, the team is frequently unable to stick to the 15 minute…" at bounding box center [243, 115] width 438 height 416
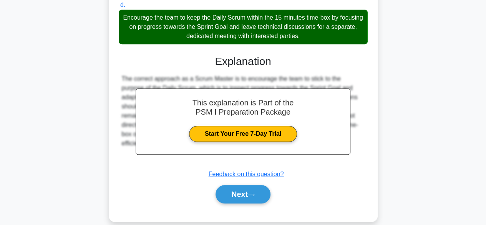
scroll to position [239, 0]
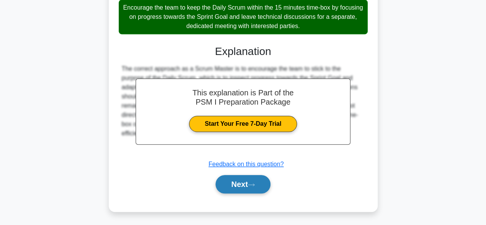
click at [228, 183] on button "Next" at bounding box center [243, 184] width 55 height 18
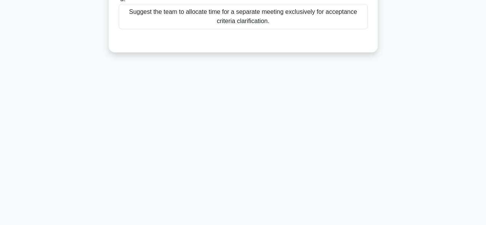
scroll to position [190, 0]
click at [445, 141] on div "7:06 Stop PSM I Beginner 5/10 During Backlog Refinement, the team find the acce…" at bounding box center [243, 29] width 438 height 384
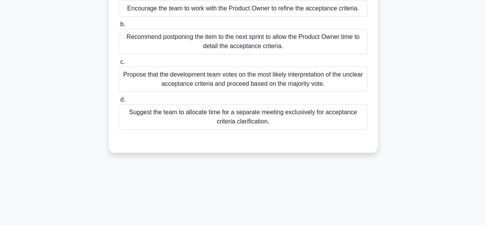
scroll to position [0, 0]
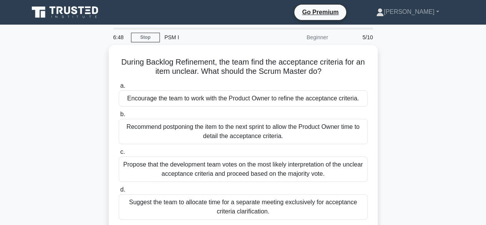
click at [414, 156] on div "During Backlog Refinement, the team find the acceptance criteria for an item un…" at bounding box center [243, 148] width 438 height 207
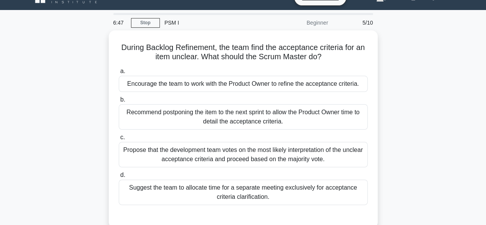
scroll to position [15, 0]
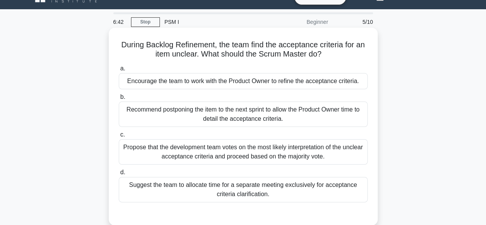
click at [219, 85] on div "Encourage the team to work with the Product Owner to refine the acceptance crit…" at bounding box center [243, 81] width 249 height 16
click at [119, 71] on input "a. Encourage the team to work with the Product Owner to refine the acceptance c…" at bounding box center [119, 68] width 0 height 5
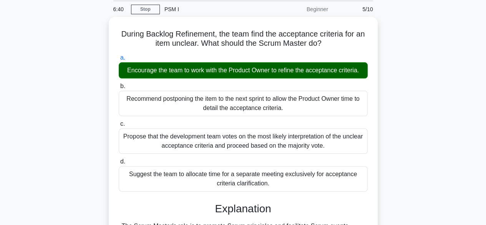
click at [429, 165] on div "During Backlog Refinement, the team find the acceptance criteria for an item un…" at bounding box center [243, 193] width 438 height 352
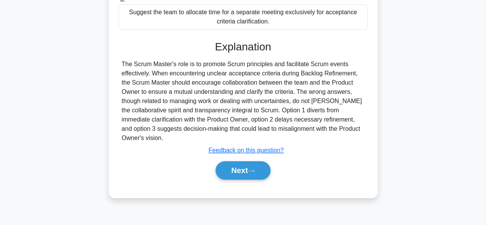
scroll to position [190, 0]
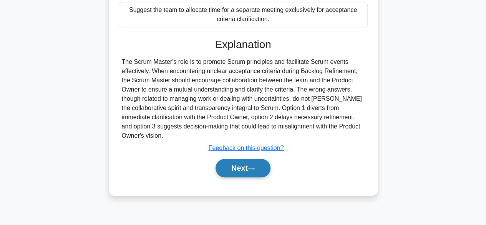
click at [253, 171] on button "Next" at bounding box center [243, 168] width 55 height 18
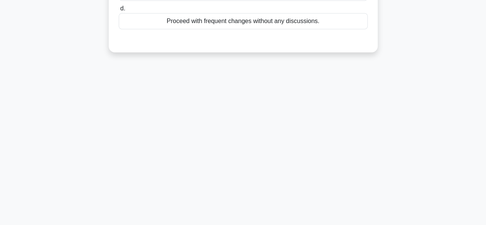
click at [372, 109] on div "6:35 Stop PSM I Beginner 6/10 As a Scrum Master in a marketing agency, the team…" at bounding box center [243, 29] width 438 height 384
click at [419, 100] on div "6:34 Stop PSM I Beginner 6/10 As a Scrum Master in a marketing agency, the team…" at bounding box center [243, 29] width 438 height 384
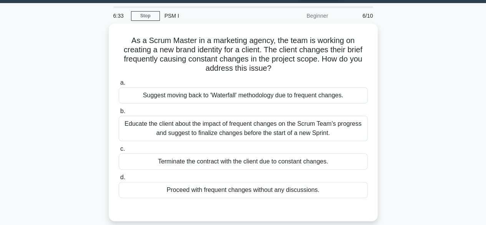
scroll to position [0, 0]
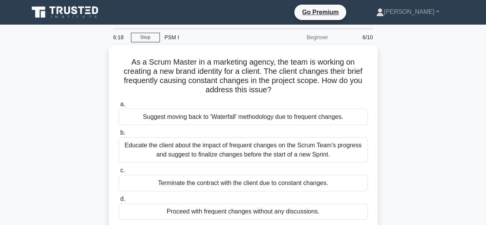
click at [389, 157] on div "As a Scrum Master in a marketing agency, the team is working on creating a new …" at bounding box center [243, 148] width 438 height 207
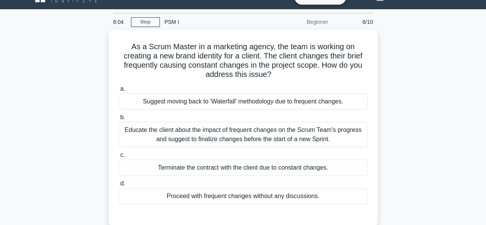
scroll to position [31, 0]
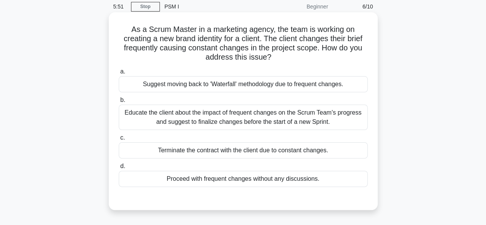
click at [254, 120] on div "Educate the client about the impact of frequent changes on the Scrum Team's pro…" at bounding box center [243, 117] width 249 height 25
click at [119, 103] on input "b. Educate the client about the impact of frequent changes on the Scrum Team's …" at bounding box center [119, 100] width 0 height 5
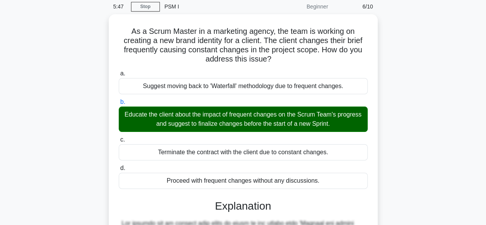
click at [430, 178] on div "As a Scrum Master in a marketing agency, the team is working on creating a new …" at bounding box center [243, 208] width 438 height 389
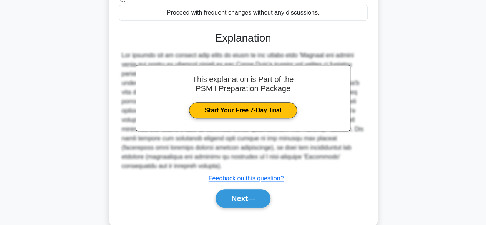
scroll to position [211, 0]
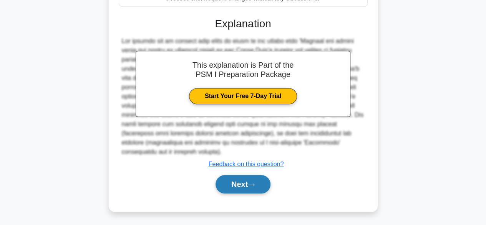
click at [243, 181] on button "Next" at bounding box center [243, 184] width 55 height 18
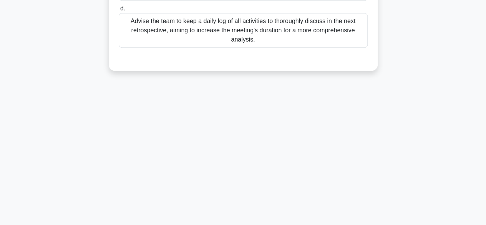
scroll to position [190, 0]
click at [424, 140] on div "5:42 Stop PSM I Beginner 7/10 At the conclusion of your Retrospective meeting, …" at bounding box center [243, 29] width 438 height 384
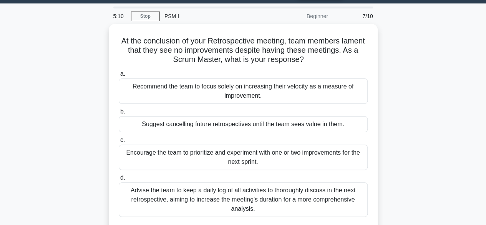
scroll to position [37, 0]
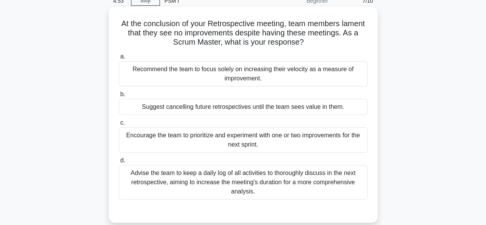
click at [258, 146] on div "Encourage the team to prioritize and experiment with one or two improvements fo…" at bounding box center [243, 139] width 249 height 25
click at [119, 125] on input "c. Encourage the team to prioritize and experiment with one or two improvements…" at bounding box center [119, 122] width 0 height 5
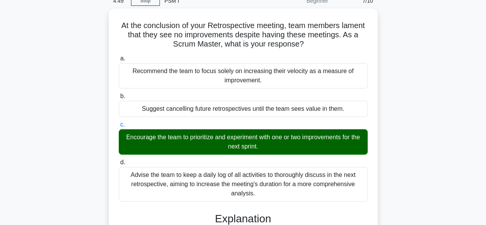
click at [439, 130] on div "At the conclusion of your Retrospective meeting, team members lament that they …" at bounding box center [243, 197] width 438 height 379
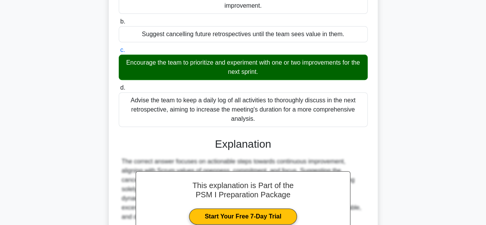
scroll to position [202, 0]
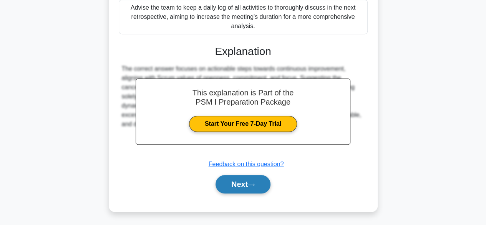
click at [228, 183] on button "Next" at bounding box center [243, 184] width 55 height 18
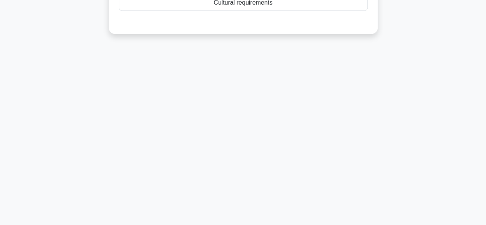
scroll to position [190, 0]
click at [408, 109] on div "4:44 Stop PSM I Beginner 8/10 The Scrum team is working on an insurance applica…" at bounding box center [243, 29] width 438 height 384
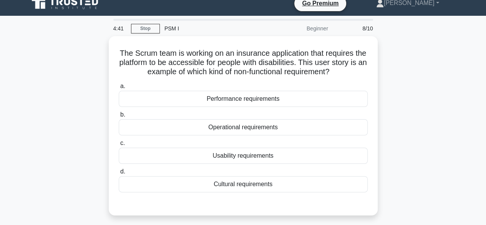
scroll to position [0, 0]
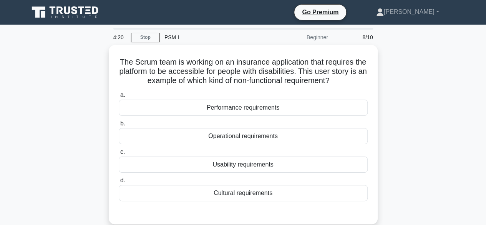
click at [418, 153] on div "The Scrum team is working on an insurance application that requires the platfor…" at bounding box center [243, 139] width 438 height 188
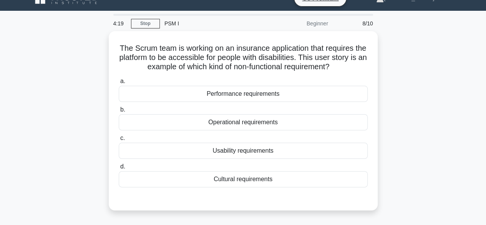
scroll to position [15, 0]
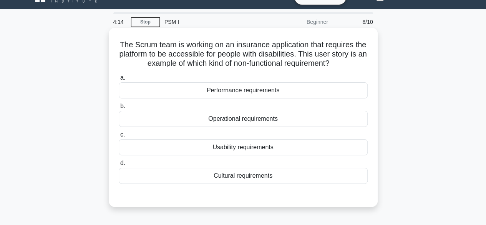
click at [240, 122] on div "Operational requirements" at bounding box center [243, 119] width 249 height 16
click at [119, 109] on input "b. Operational requirements" at bounding box center [119, 106] width 0 height 5
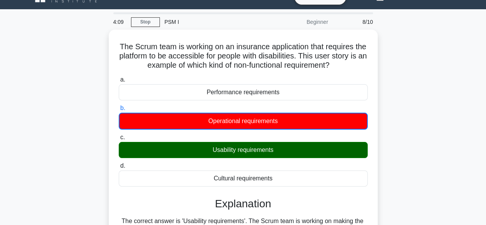
click at [412, 156] on div "The Scrum team is working on an insurance application that requires the platfor…" at bounding box center [243, 192] width 438 height 325
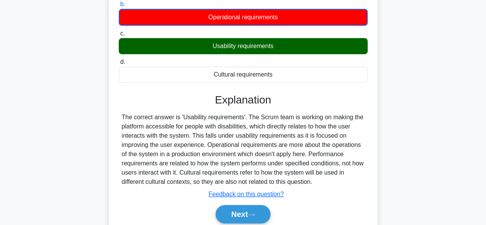
scroll to position [138, 0]
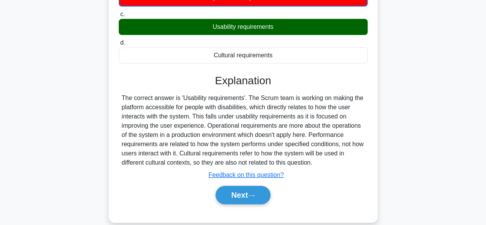
click at [443, 173] on div "The Scrum team is working on an insurance application that requires the platfor…" at bounding box center [243, 69] width 438 height 325
click at [410, 133] on div "The Scrum team is working on an insurance application that requires the platfor…" at bounding box center [243, 69] width 438 height 325
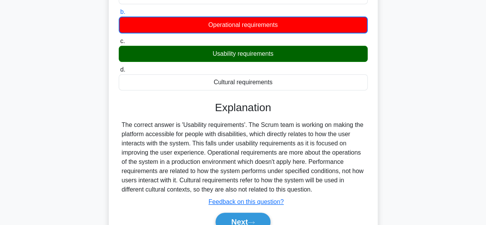
scroll to position [190, 0]
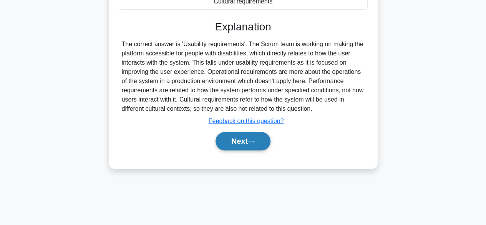
click at [238, 141] on button "Next" at bounding box center [243, 141] width 55 height 18
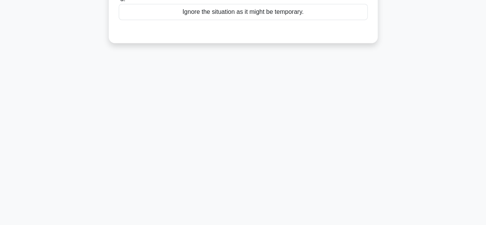
click at [435, 61] on div "3:24 Stop PSM I Beginner 9/10 During a sprint planning meeting, a team member i…" at bounding box center [243, 29] width 438 height 384
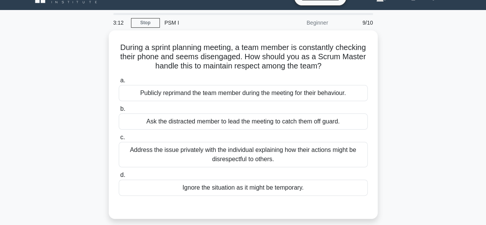
scroll to position [15, 0]
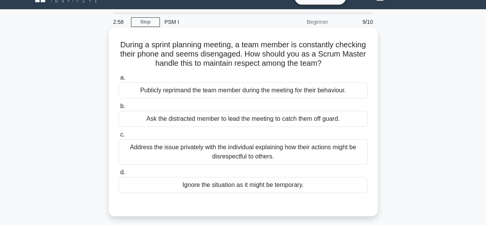
click at [286, 159] on div "Address the issue privately with the individual explaining how their actions mi…" at bounding box center [243, 151] width 249 height 25
click at [119, 137] on input "c. Address the issue privately with the individual explaining how their actions…" at bounding box center [119, 134] width 0 height 5
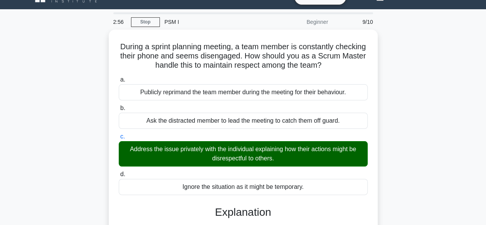
click at [119, 172] on input "d. Ignore the situation as it might be temporary." at bounding box center [119, 174] width 0 height 5
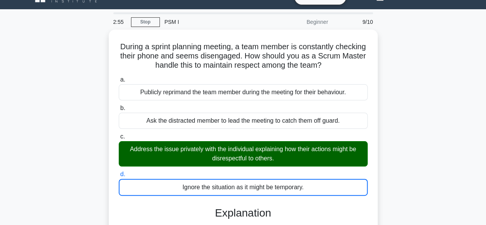
click at [119, 77] on input "a. Publicly reprimand the team member during the meeting for their behaviour." at bounding box center [119, 79] width 0 height 5
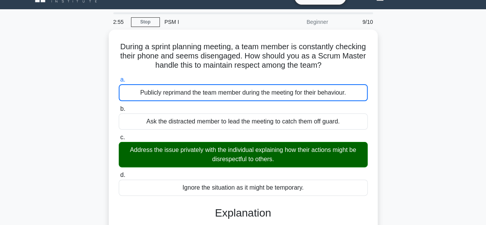
click at [119, 106] on input "b. Ask the distracted member to lead the meeting to catch them off guard." at bounding box center [119, 108] width 0 height 5
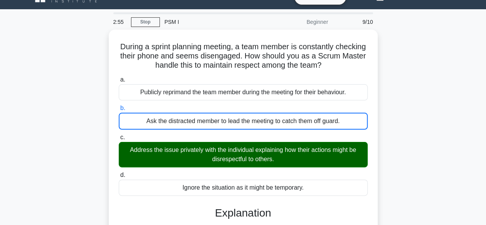
click at [119, 135] on input "c. Address the issue privately with the individual explaining how their actions…" at bounding box center [119, 137] width 0 height 5
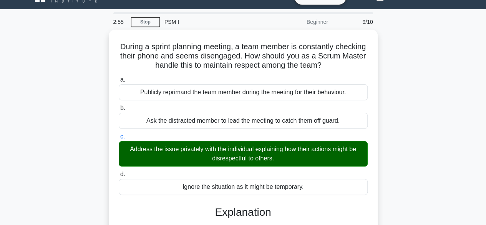
click at [119, 172] on input "d. Ignore the situation as it might be temporary." at bounding box center [119, 174] width 0 height 5
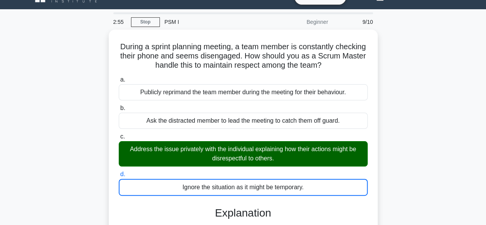
click at [119, 77] on input "a. Publicly reprimand the team member during the meeting for their behaviour." at bounding box center [119, 79] width 0 height 5
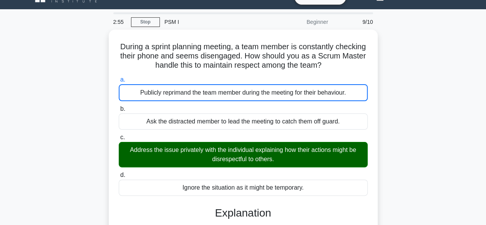
click at [119, 106] on input "b. Ask the distracted member to lead the meeting to catch them off guard." at bounding box center [119, 108] width 0 height 5
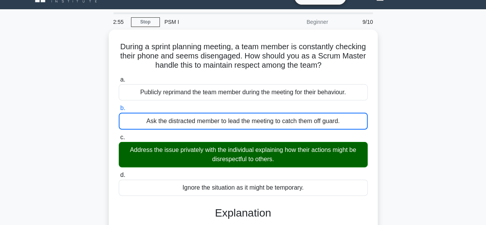
click at [119, 135] on input "c. Address the issue privately with the individual explaining how their actions…" at bounding box center [119, 137] width 0 height 5
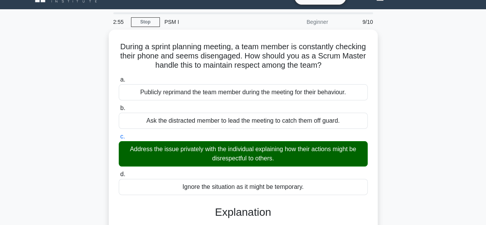
click at [119, 172] on input "d. Ignore the situation as it might be temporary." at bounding box center [119, 174] width 0 height 5
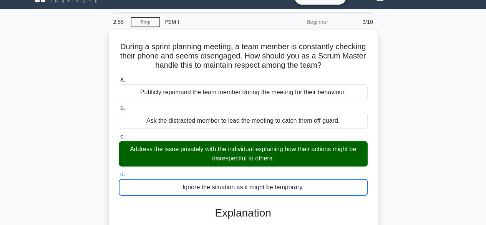
click at [119, 77] on input "a. Publicly reprimand the team member during the meeting for their behaviour." at bounding box center [119, 79] width 0 height 5
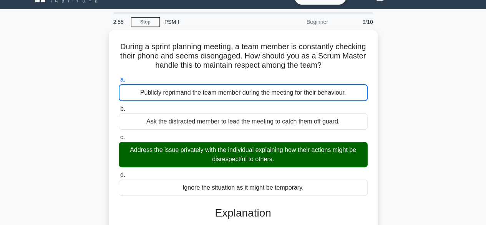
click at [119, 106] on input "b. Ask the distracted member to lead the meeting to catch them off guard." at bounding box center [119, 108] width 0 height 5
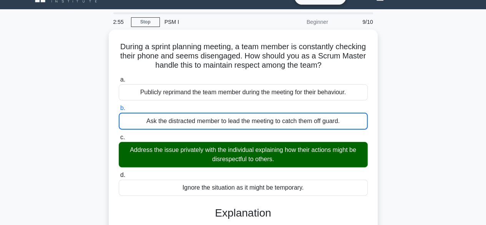
click at [119, 135] on input "c. Address the issue privately with the individual explaining how their actions…" at bounding box center [119, 137] width 0 height 5
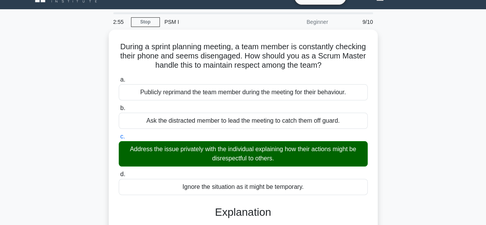
click at [119, 172] on input "d. Ignore the situation as it might be temporary." at bounding box center [119, 174] width 0 height 5
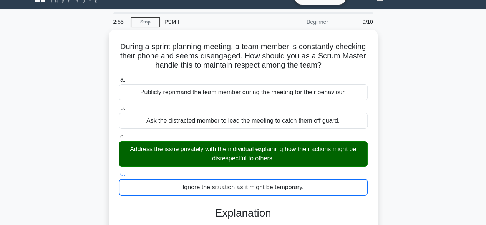
click at [119, 77] on input "a. Publicly reprimand the team member during the meeting for their behaviour." at bounding box center [119, 79] width 0 height 5
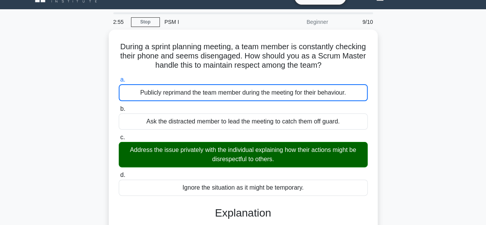
click at [119, 106] on input "b. Ask the distracted member to lead the meeting to catch them off guard." at bounding box center [119, 108] width 0 height 5
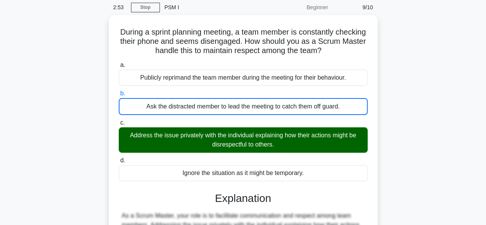
click at [436, 121] on div "During a sprint planning meeting, a team member is constantly checking their ph…" at bounding box center [243, 191] width 438 height 352
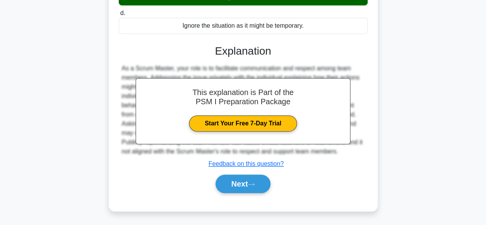
scroll to position [190, 0]
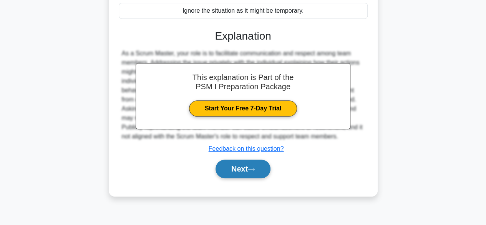
click at [234, 165] on button "Next" at bounding box center [243, 169] width 55 height 18
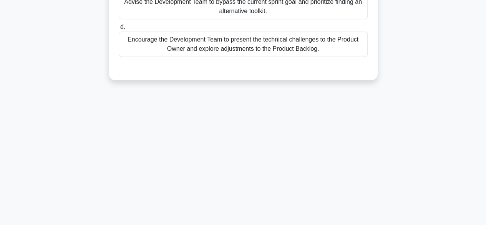
click at [459, 123] on div "2:49 Stop PSM I Beginner 10/10 Scenario: Your team is integrating a complex ima…" at bounding box center [243, 29] width 438 height 384
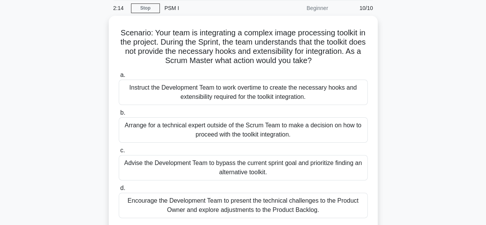
scroll to position [31, 0]
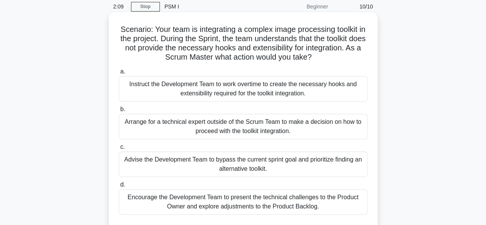
click at [254, 205] on div "Encourage the Development Team to present the technical challenges to the Produ…" at bounding box center [243, 201] width 249 height 25
click at [119, 187] on input "d. Encourage the Development Team to present the technical challenges to the Pr…" at bounding box center [119, 184] width 0 height 5
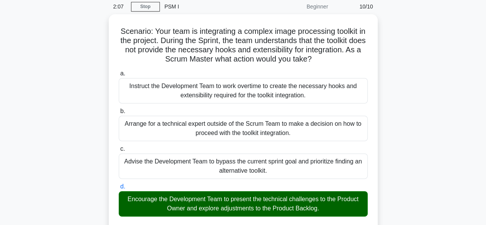
click at [433, 185] on div "Scenario: Your team is integrating a complex image processing toolkit in the pr…" at bounding box center [243, 208] width 438 height 389
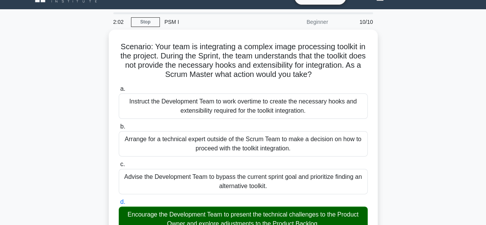
scroll to position [0, 0]
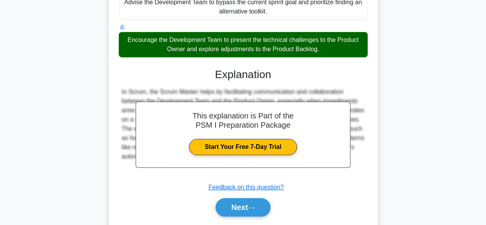
scroll to position [211, 0]
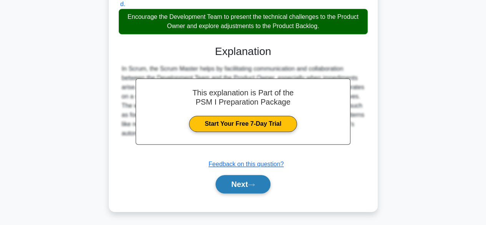
click at [249, 181] on button "Next" at bounding box center [243, 184] width 55 height 18
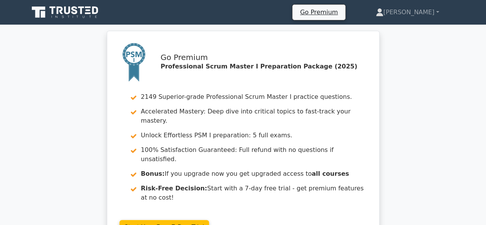
click at [424, 131] on div "Go Premium Professional Scrum Master I Preparation Package (2025) 2149 Superior…" at bounding box center [243, 144] width 486 height 226
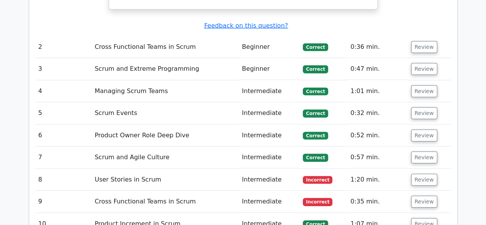
scroll to position [1076, 0]
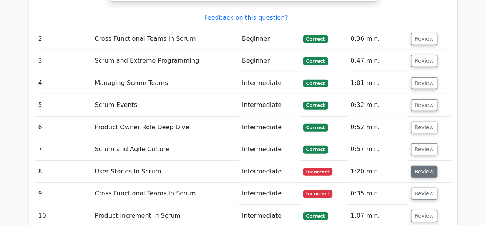
click at [421, 166] on button "Review" at bounding box center [424, 172] width 26 height 12
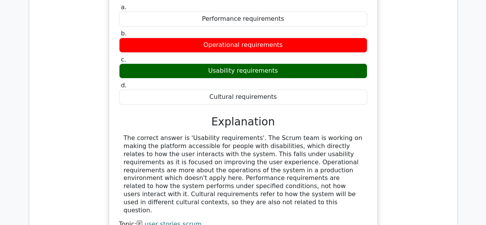
scroll to position [1401, 0]
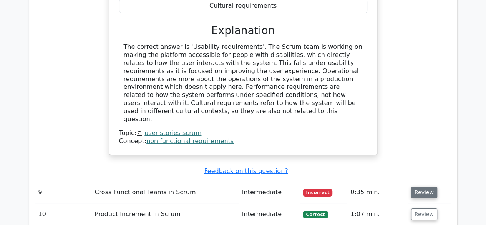
click at [425, 186] on button "Review" at bounding box center [424, 192] width 26 height 12
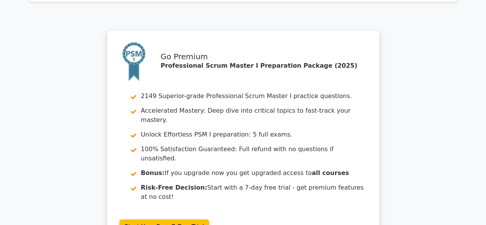
scroll to position [1991, 0]
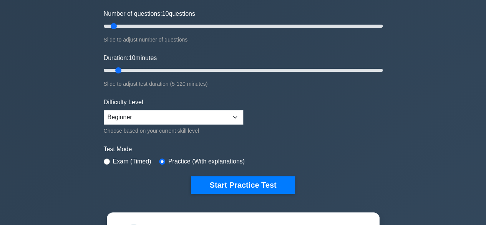
scroll to position [169, 0]
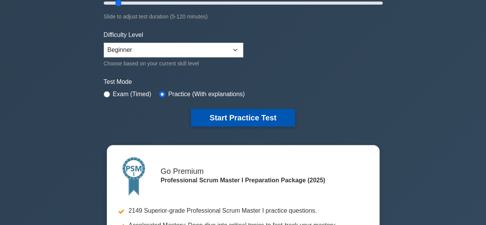
click at [251, 115] on button "Start Practice Test" at bounding box center [243, 118] width 104 height 18
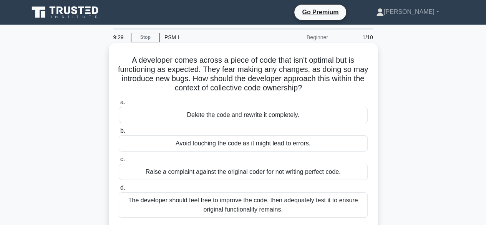
click at [256, 198] on div "The developer should feel free to improve the code, then adequately test it to …" at bounding box center [243, 204] width 249 height 25
click at [119, 190] on input "d. The developer should feel free to improve the code, then adequately test it …" at bounding box center [119, 187] width 0 height 5
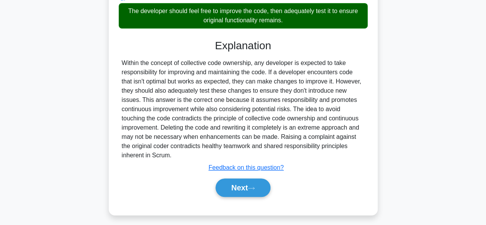
scroll to position [193, 0]
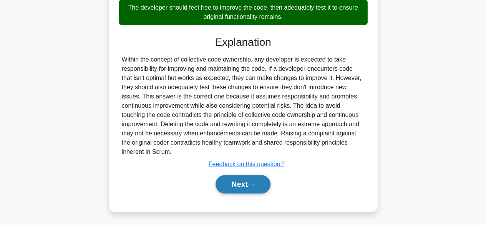
click at [234, 182] on button "Next" at bounding box center [243, 184] width 55 height 18
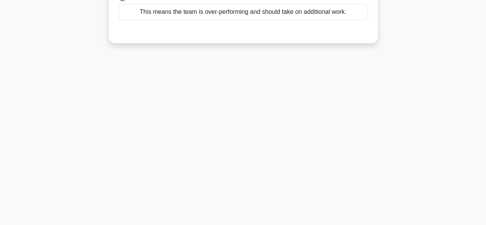
scroll to position [190, 0]
click at [432, 100] on div "9:22 Stop PSM I Beginner 2/10 The Sprint Burn-down Chart shows significant fluc…" at bounding box center [243, 29] width 438 height 384
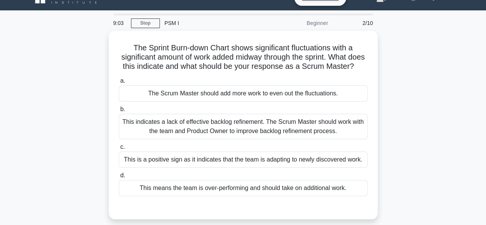
scroll to position [15, 0]
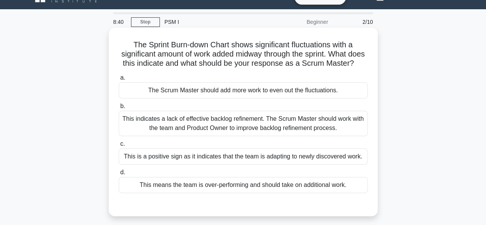
click at [206, 165] on div "This is a positive sign as it indicates that the team is adapting to newly disc…" at bounding box center [243, 156] width 249 height 16
click at [119, 146] on input "c. This is a positive sign as it indicates that the team is adapting to newly d…" at bounding box center [119, 143] width 0 height 5
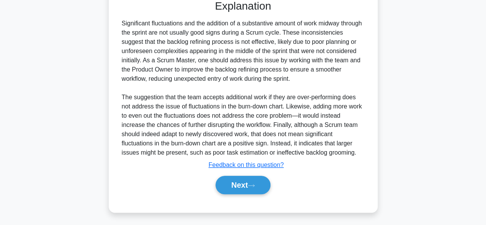
scroll to position [240, 0]
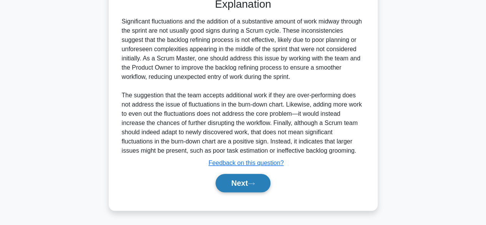
click at [238, 184] on button "Next" at bounding box center [243, 183] width 55 height 18
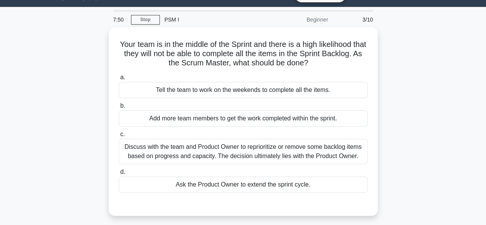
scroll to position [12, 0]
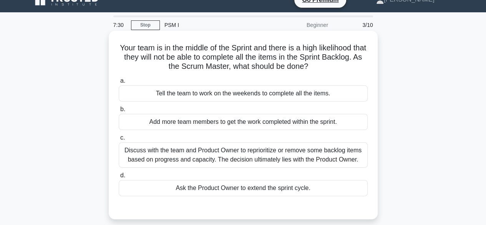
click at [207, 156] on div "Discuss with the team and Product Owner to reprioritize or remove some backlog …" at bounding box center [243, 154] width 249 height 25
click at [119, 140] on input "c. Discuss with the team and Product Owner to reprioritize or remove some backl…" at bounding box center [119, 137] width 0 height 5
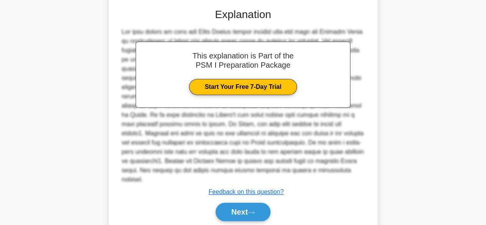
scroll to position [239, 0]
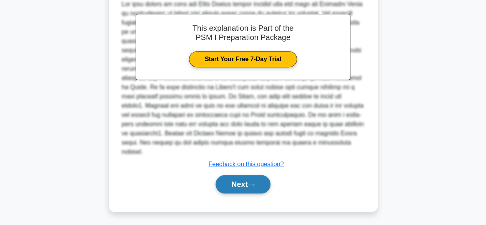
click at [241, 183] on button "Next" at bounding box center [243, 184] width 55 height 18
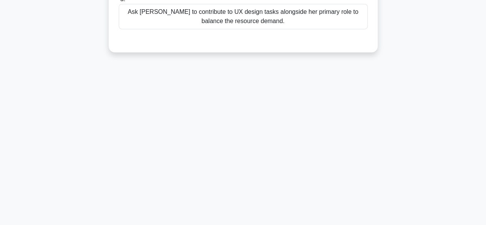
click at [421, 110] on div "7:13 Stop PSM I Beginner 4/10 In an ongoing project, Scrum Master Jessica ident…" at bounding box center [243, 29] width 438 height 384
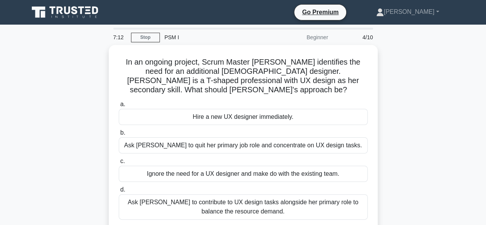
scroll to position [0, 0]
click at [410, 171] on div "In an ongoing project, Scrum Master Jessica identifies the need for an addition…" at bounding box center [243, 148] width 438 height 207
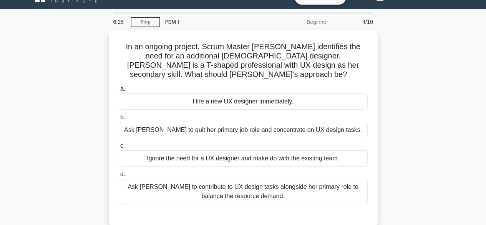
scroll to position [31, 0]
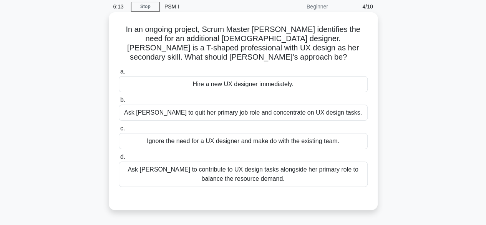
click at [278, 168] on div "Ask Rebecca to contribute to UX design tasks alongside her primary role to bala…" at bounding box center [243, 173] width 249 height 25
click at [119, 160] on input "d. Ask Rebecca to contribute to UX design tasks alongside her primary role to b…" at bounding box center [119, 157] width 0 height 5
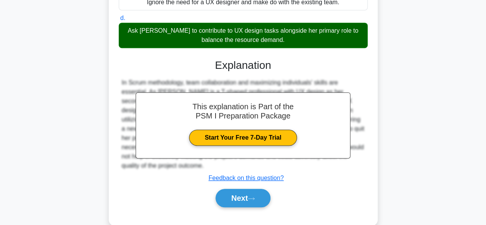
scroll to position [180, 0]
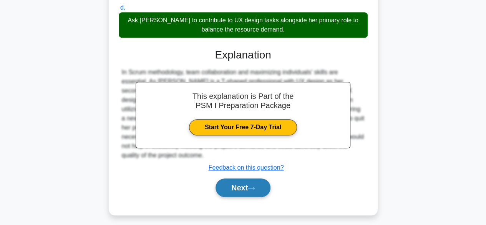
click at [233, 181] on button "Next" at bounding box center [243, 187] width 55 height 18
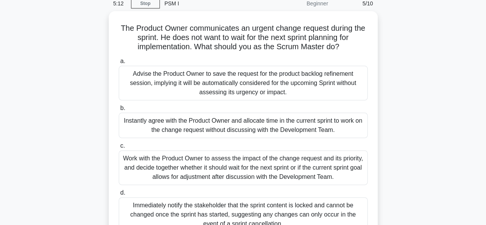
scroll to position [32, 0]
click at [263, 171] on div "Work with the Product Owner to assess the impact of the change request and its …" at bounding box center [243, 167] width 249 height 35
click at [119, 148] on input "c. Work with the Product Owner to assess the impact of the change request and i…" at bounding box center [119, 145] width 0 height 5
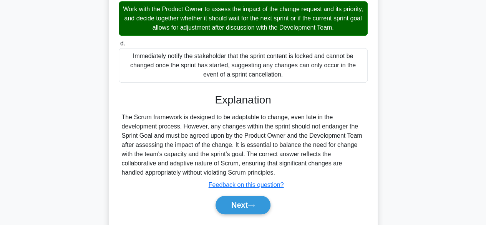
scroll to position [202, 0]
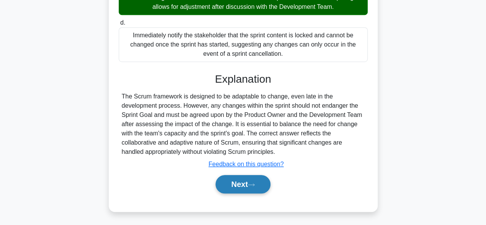
click at [235, 187] on button "Next" at bounding box center [243, 184] width 55 height 18
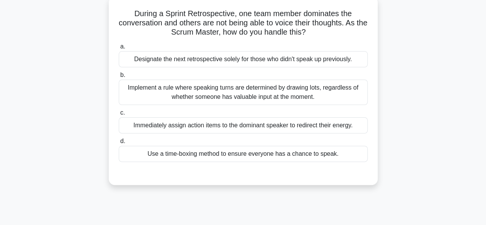
scroll to position [50, 0]
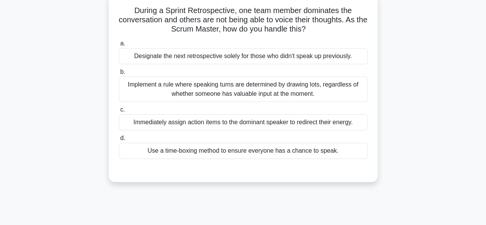
click at [191, 152] on div "Use a time-boxing method to ensure everyone has a chance to speak." at bounding box center [243, 151] width 249 height 16
click at [119, 141] on input "d. Use a time-boxing method to ensure everyone has a chance to speak." at bounding box center [119, 138] width 0 height 5
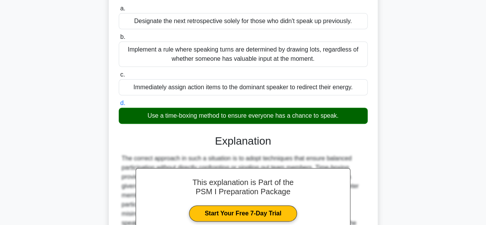
scroll to position [190, 0]
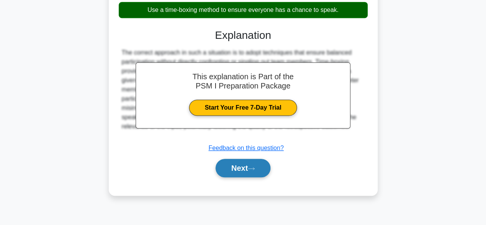
click at [237, 164] on button "Next" at bounding box center [243, 168] width 55 height 18
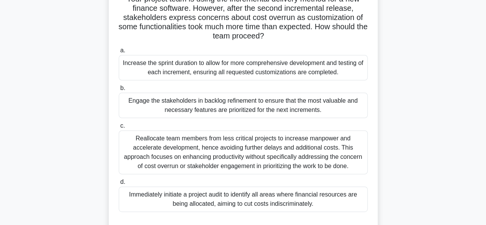
scroll to position [65, 0]
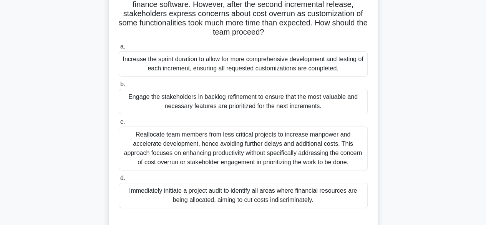
click at [237, 147] on div "Reallocate team members from less critical projects to increase manpower and ac…" at bounding box center [243, 148] width 249 height 44
click at [119, 125] on input "c. Reallocate team members from less critical projects to increase manpower and…" at bounding box center [119, 122] width 0 height 5
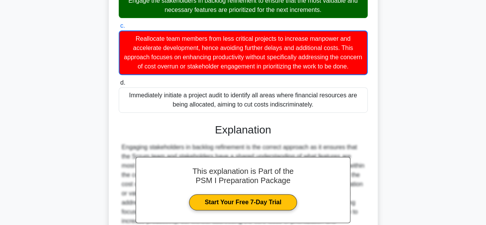
scroll to position [258, 0]
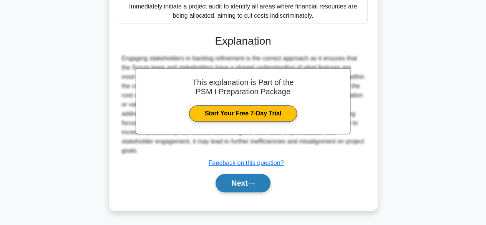
click at [227, 186] on button "Next" at bounding box center [243, 183] width 55 height 18
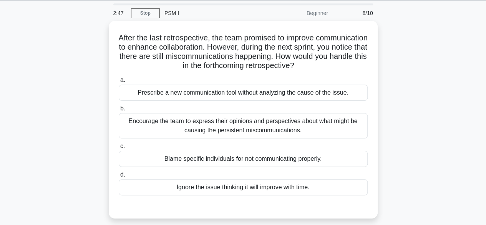
scroll to position [26, 0]
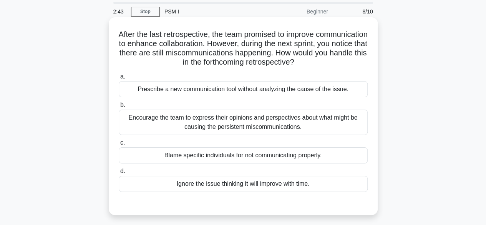
click at [190, 125] on div "Encourage the team to express their opinions and perspectives about what might …" at bounding box center [243, 122] width 249 height 25
click at [119, 108] on input "b. Encourage the team to express their opinions and perspectives about what mig…" at bounding box center [119, 105] width 0 height 5
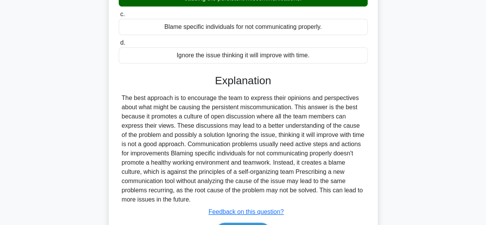
scroll to position [202, 0]
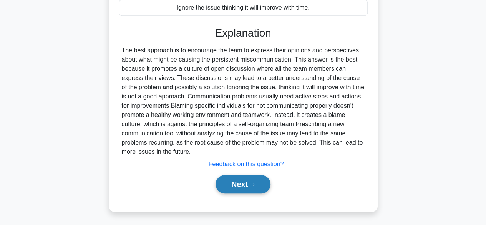
click at [237, 179] on button "Next" at bounding box center [243, 184] width 55 height 18
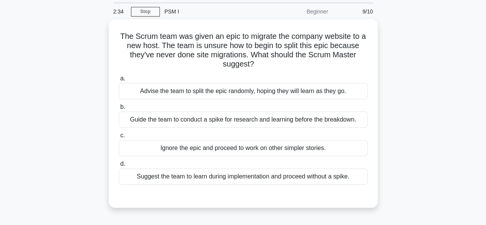
scroll to position [25, 0]
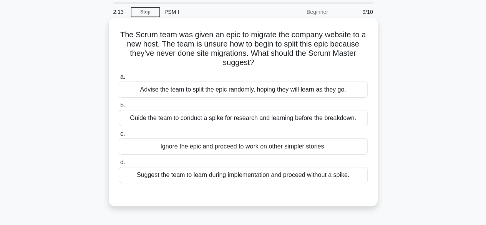
click at [173, 117] on div "Guide the team to conduct a spike for research and learning before the breakdow…" at bounding box center [243, 118] width 249 height 16
click at [119, 108] on input "b. Guide the team to conduct a spike for research and learning before the break…" at bounding box center [119, 105] width 0 height 5
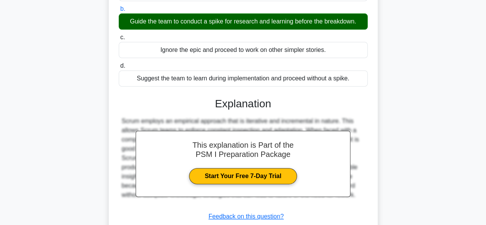
scroll to position [190, 0]
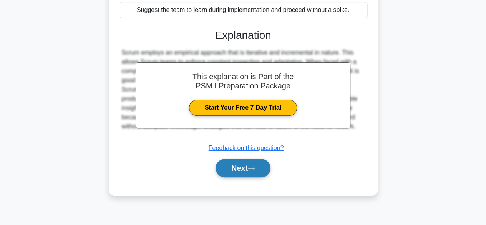
click at [230, 162] on button "Next" at bounding box center [243, 168] width 55 height 18
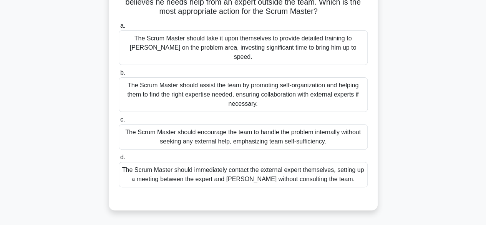
scroll to position [30, 0]
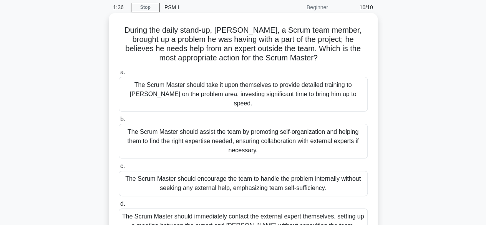
click at [248, 173] on div "The Scrum Master should encourage the team to handle the problem internally wit…" at bounding box center [243, 183] width 249 height 25
click at [119, 169] on input "c. The Scrum Master should encourage the team to handle the problem internally …" at bounding box center [119, 166] width 0 height 5
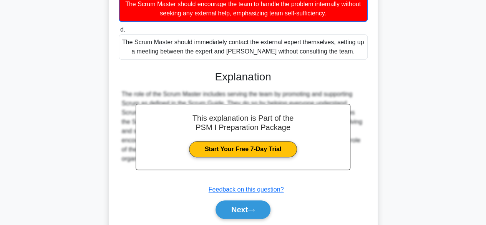
scroll to position [221, 0]
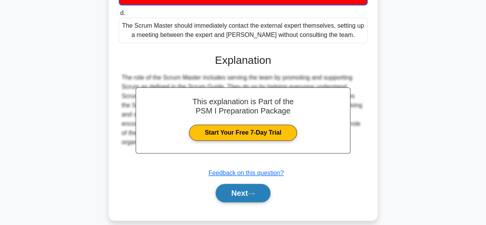
click at [239, 188] on button "Next" at bounding box center [243, 193] width 55 height 18
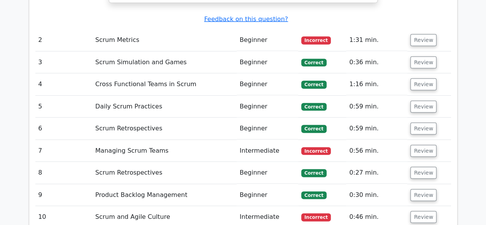
scroll to position [1033, 0]
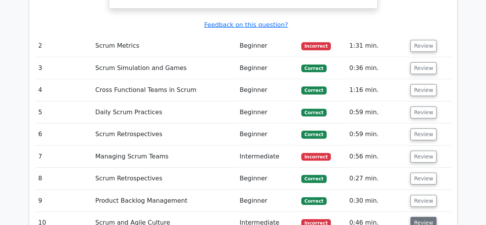
click at [423, 217] on button "Review" at bounding box center [424, 223] width 26 height 12
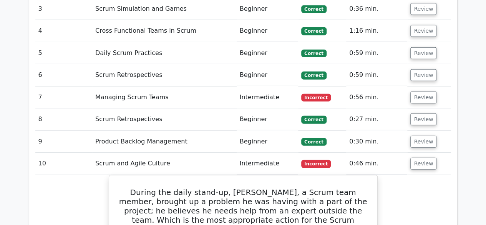
scroll to position [1091, 0]
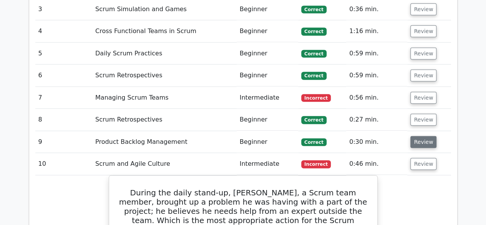
click at [420, 136] on button "Review" at bounding box center [424, 142] width 26 height 12
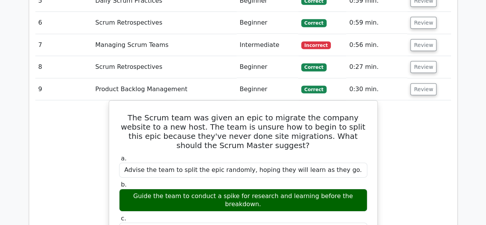
scroll to position [1149, 0]
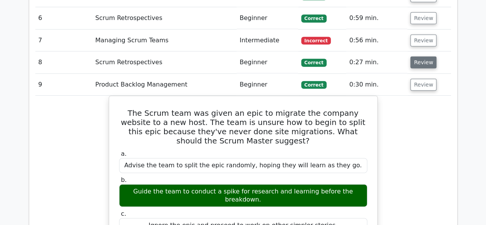
click at [421, 57] on button "Review" at bounding box center [424, 63] width 26 height 12
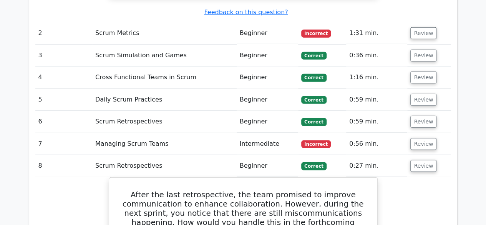
scroll to position [1050, 0]
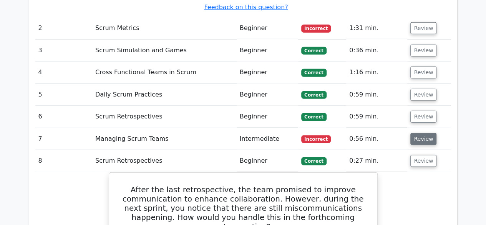
click at [428, 133] on button "Review" at bounding box center [424, 139] width 26 height 12
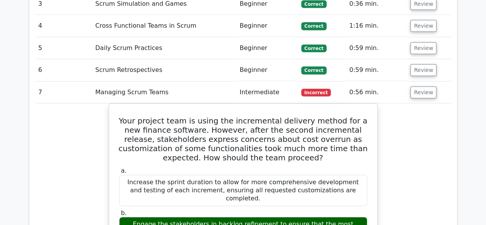
scroll to position [1091, 0]
